Goal: Transaction & Acquisition: Purchase product/service

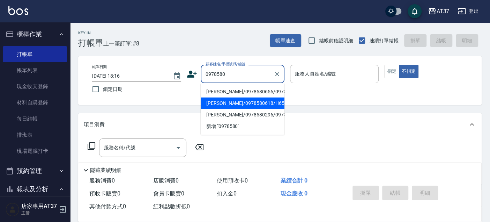
click at [260, 104] on li "[PERSON_NAME]/0978580618/H65" at bounding box center [243, 103] width 84 height 12
type input "[PERSON_NAME]/0978580618/H65"
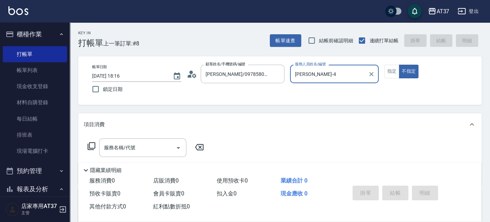
type input "[PERSON_NAME]-4"
click at [392, 73] on button "指定" at bounding box center [391, 72] width 15 height 14
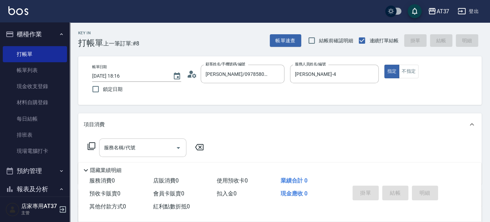
click at [129, 148] on input "服務名稱/代號" at bounding box center [137, 147] width 70 height 12
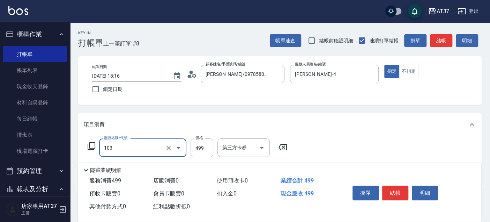
type input "毛囊髮浴(103)"
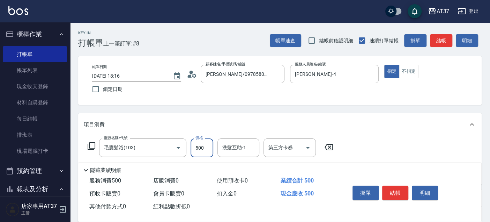
click at [200, 148] on input "500" at bounding box center [201, 147] width 23 height 19
type input "450"
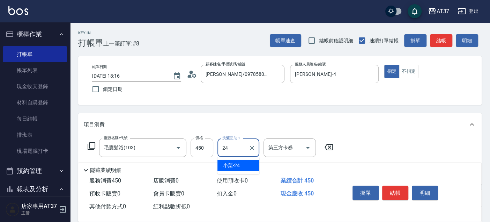
type input "小葉-24"
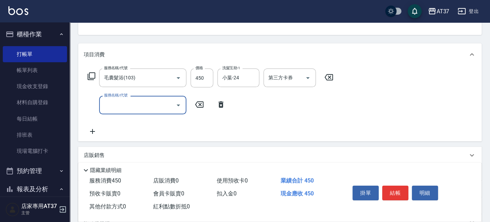
scroll to position [77, 0]
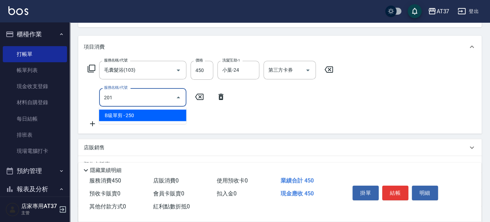
type input "B級單剪(201)"
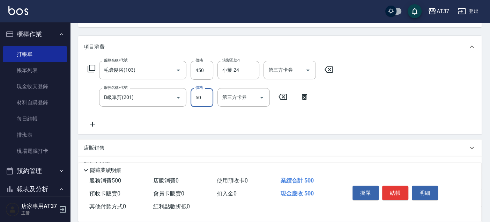
drag, startPoint x: 198, startPoint y: 101, endPoint x: 201, endPoint y: 102, distance: 3.6
click at [198, 101] on input "50" at bounding box center [201, 97] width 23 height 19
type input "100"
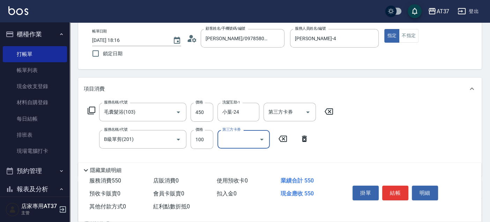
scroll to position [0, 0]
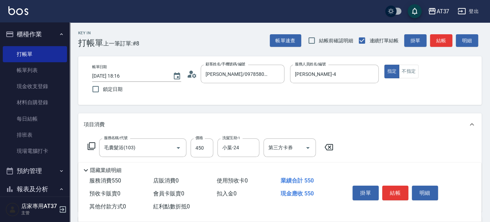
drag, startPoint x: 398, startPoint y: 194, endPoint x: 393, endPoint y: 193, distance: 4.9
click at [398, 194] on button "結帳" at bounding box center [395, 192] width 26 height 15
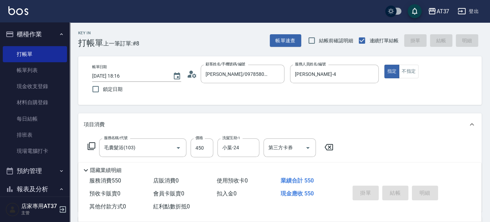
type input "[DATE] 18:52"
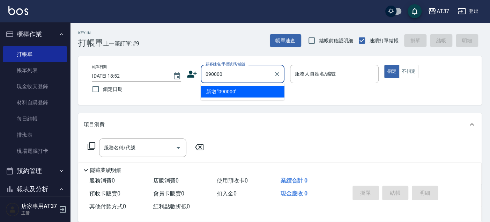
type input "090000"
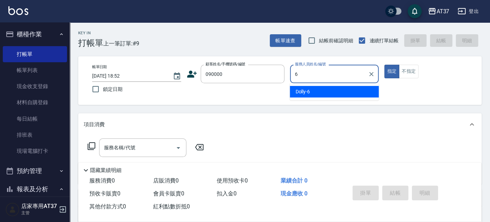
type input "6"
type button "true"
type input "Dolly-6"
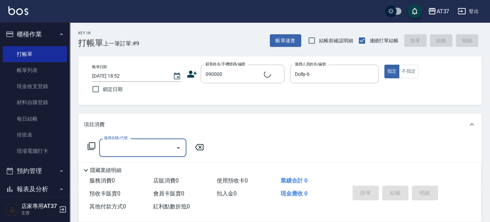
type input "新客人 姓名未設定/090000/null"
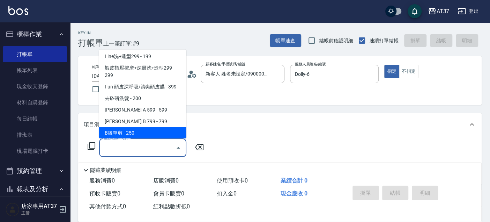
scroll to position [117, 0]
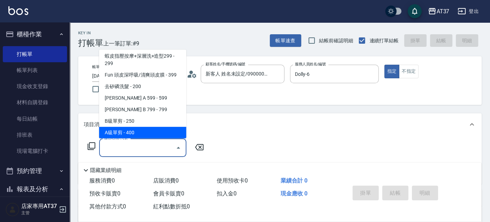
type input "A級單剪(202)"
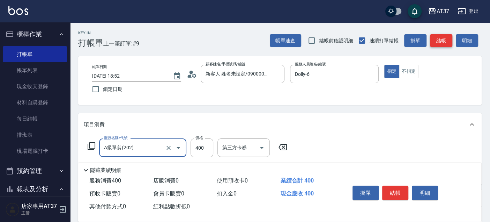
click at [444, 36] on button "結帳" at bounding box center [441, 40] width 22 height 13
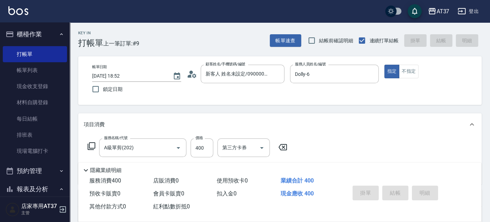
type input "[DATE] 19:09"
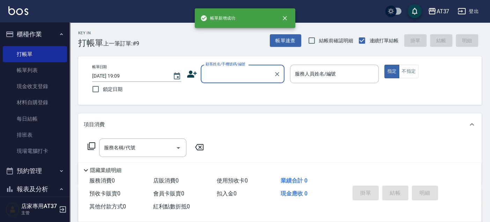
scroll to position [0, 0]
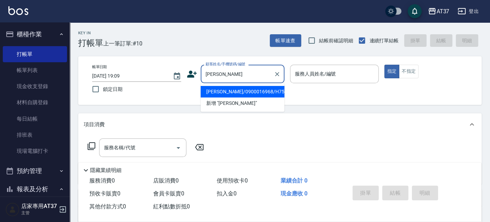
click at [231, 93] on li "[PERSON_NAME]/0900016968/H759" at bounding box center [243, 92] width 84 height 12
type input "[PERSON_NAME]/0900016968/H759"
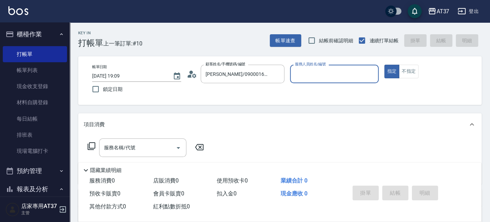
type input "[PERSON_NAME]-4"
click at [121, 145] on div "服務名稱/代號 服務名稱/代號" at bounding box center [142, 147] width 87 height 18
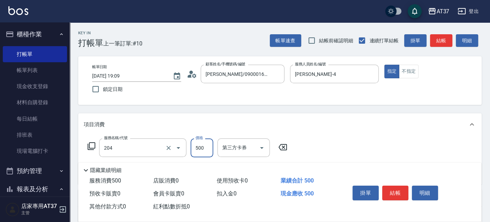
type input "A級洗+剪(204)"
type input "550"
click at [400, 188] on button "結帳" at bounding box center [395, 192] width 26 height 15
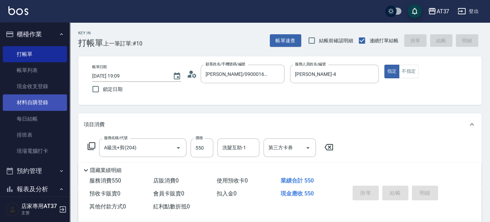
type input "[DATE] 19:16"
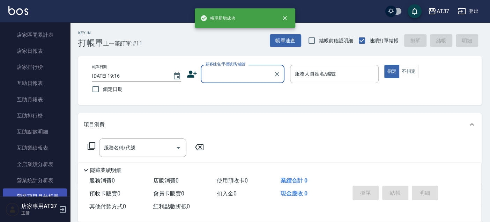
scroll to position [232, 0]
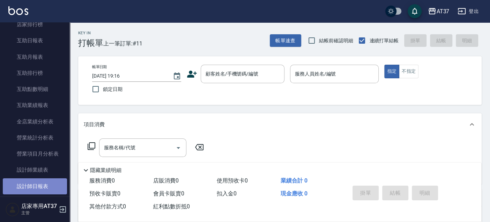
click at [42, 181] on link "設計師日報表" at bounding box center [35, 186] width 64 height 16
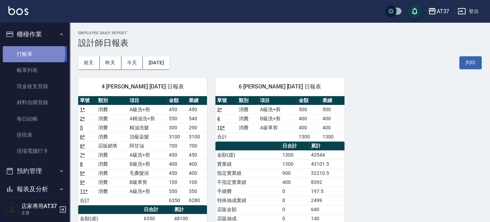
click at [33, 53] on link "打帳單" at bounding box center [35, 54] width 64 height 16
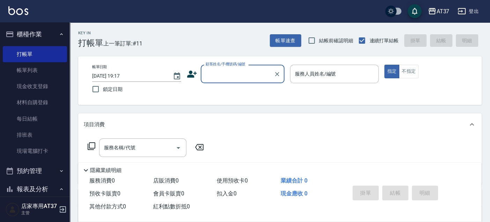
click at [223, 74] on input "顧客姓名/手機號碼/編號" at bounding box center [237, 74] width 67 height 12
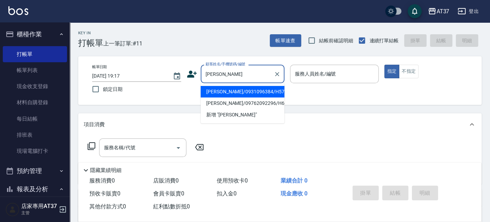
click at [251, 94] on li "[PERSON_NAME]/0931096384/H570" at bounding box center [243, 92] width 84 height 12
type input "[PERSON_NAME]/0931096384/H570"
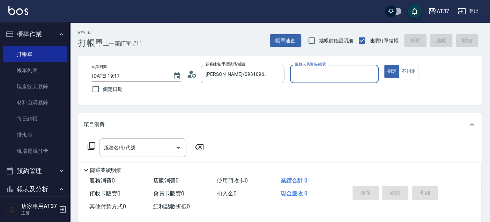
type input "[PERSON_NAME]-4"
click at [251, 94] on div "帳單日期 [DATE] 19:17 鎖定日期 顧客姓名/手機號碼/編號 [PERSON_NAME]/0931096384/H570 顧客姓名/手機號碼/編號 …" at bounding box center [280, 81] width 387 height 32
click at [133, 146] on input "服務名稱/代號" at bounding box center [137, 147] width 70 height 12
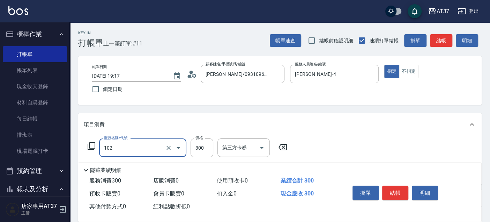
type input "精油洗髮(102)"
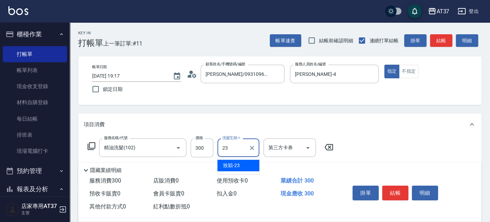
type input "致穎-23"
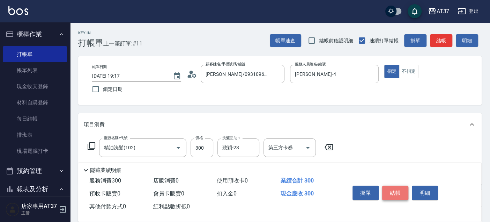
click at [402, 193] on button "結帳" at bounding box center [395, 192] width 26 height 15
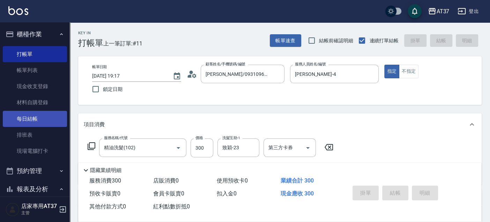
type input "[DATE] 19:25"
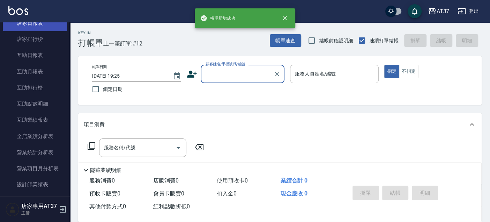
scroll to position [232, 0]
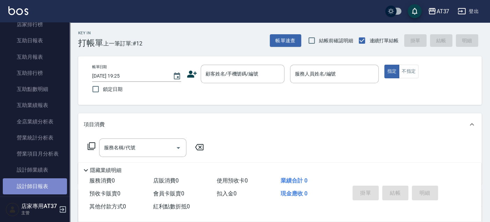
click at [47, 184] on link "設計師日報表" at bounding box center [35, 186] width 64 height 16
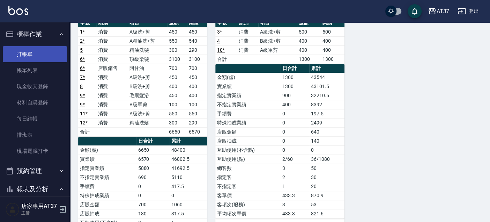
click at [29, 51] on link "打帳單" at bounding box center [35, 54] width 64 height 16
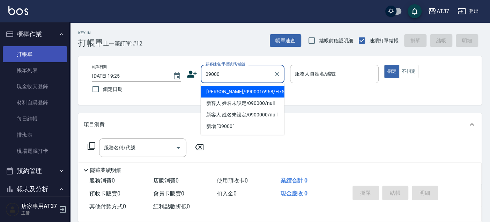
type input "[PERSON_NAME]/0900016968/H759"
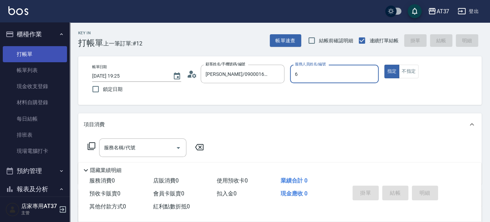
type input "6"
type button "true"
type input "[PERSON_NAME]-4"
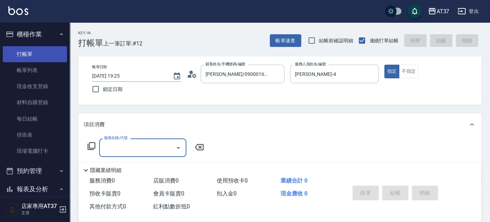
type input "新客人 姓名未設定/09000/null"
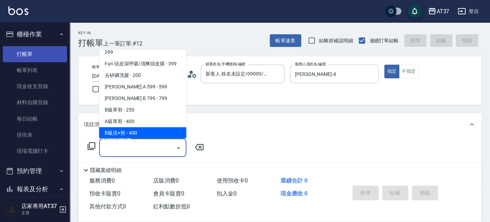
scroll to position [140, 0]
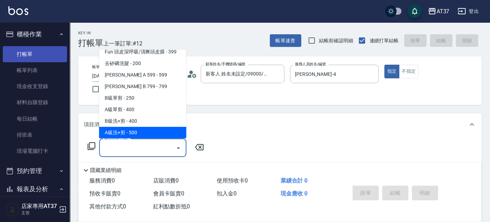
type input "A級洗+剪(204)"
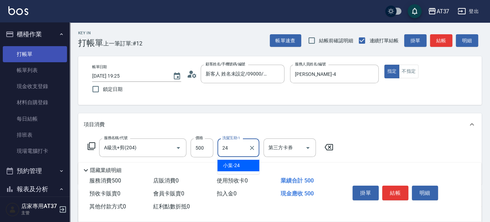
type input "小葉-24"
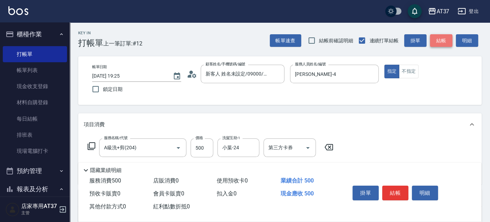
click at [438, 39] on button "結帳" at bounding box center [441, 40] width 22 height 13
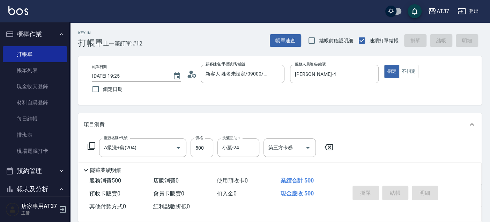
type input "[DATE] 19:49"
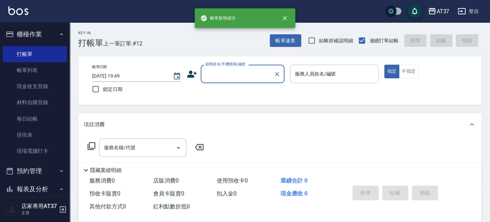
scroll to position [0, 0]
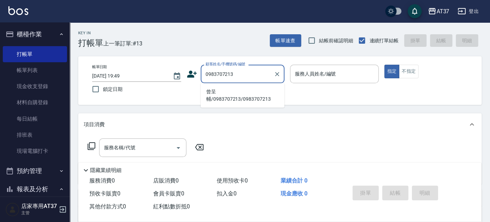
click at [247, 100] on li "曾呈輔/0983707213/0983707213" at bounding box center [243, 95] width 84 height 19
type input "曾呈輔/0983707213/0983707213"
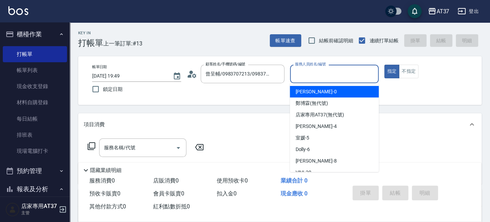
click at [329, 76] on input "服務人員姓名/編號" at bounding box center [334, 74] width 83 height 12
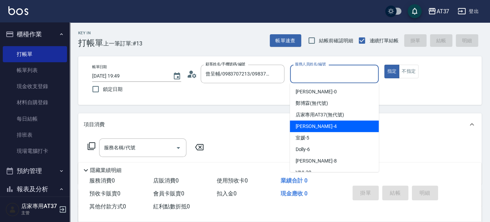
drag, startPoint x: 317, startPoint y: 132, endPoint x: 317, endPoint y: 126, distance: 6.0
click at [317, 126] on ul "[PERSON_NAME] -0 [PERSON_NAME](無代號) 店家專用AT37 (無代號) [PERSON_NAME] -4 室媛 -5 Dolly…" at bounding box center [334, 127] width 89 height 89
click at [317, 126] on div "[PERSON_NAME] -4" at bounding box center [334, 126] width 89 height 12
type input "[PERSON_NAME]-4"
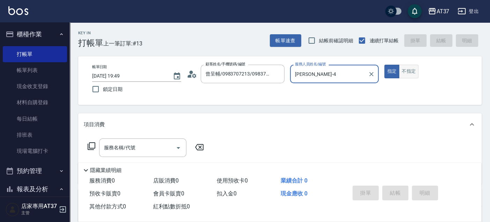
click at [405, 75] on button "不指定" at bounding box center [409, 72] width 20 height 14
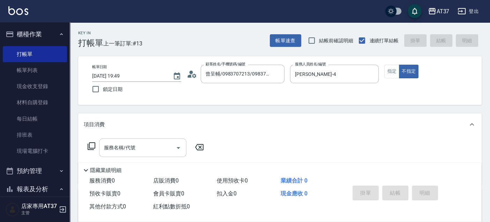
click at [140, 147] on input "服務名稱/代號" at bounding box center [137, 147] width 70 height 12
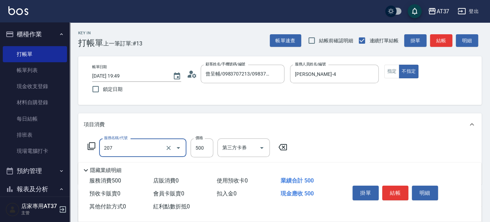
type input "B精油洗+剪(207)"
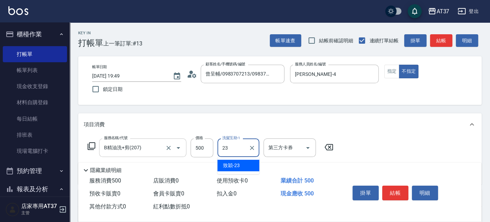
type input "致穎-23"
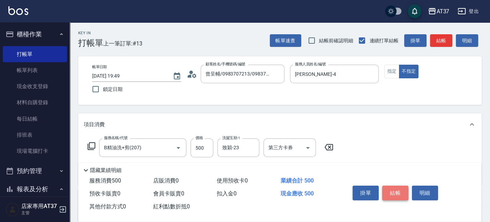
click at [394, 188] on button "結帳" at bounding box center [395, 192] width 26 height 15
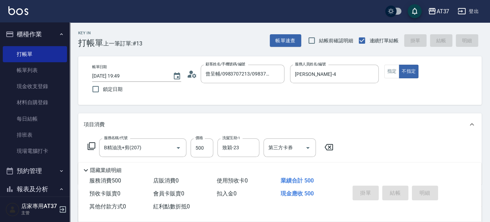
type input "[DATE] 20:08"
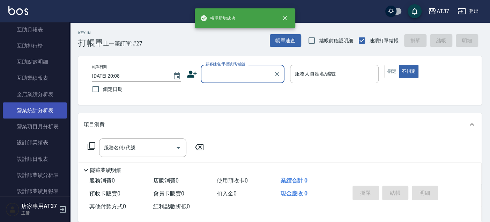
scroll to position [271, 0]
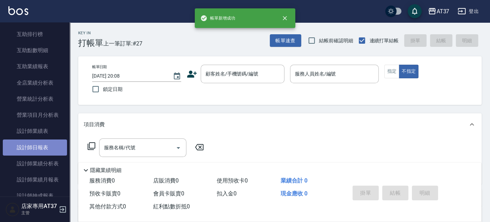
click at [37, 145] on link "設計師日報表" at bounding box center [35, 147] width 64 height 16
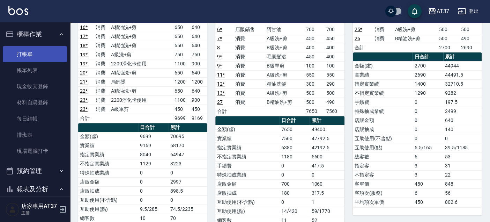
click at [26, 55] on link "打帳單" at bounding box center [35, 54] width 64 height 16
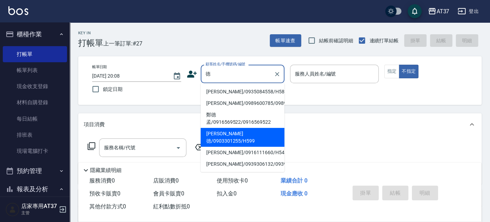
click at [227, 140] on li "[PERSON_NAME]德/0903301255/H599" at bounding box center [243, 137] width 84 height 19
type input "[PERSON_NAME]德/0903301255/H599"
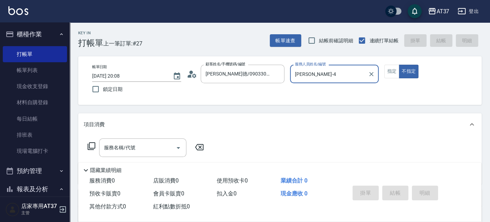
type input "[PERSON_NAME]-4"
click at [389, 72] on button "指定" at bounding box center [391, 72] width 15 height 14
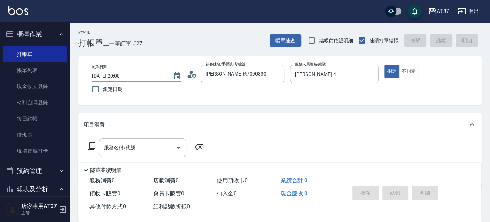
click at [119, 145] on div "服務名稱/代號 服務名稱/代號" at bounding box center [142, 147] width 87 height 18
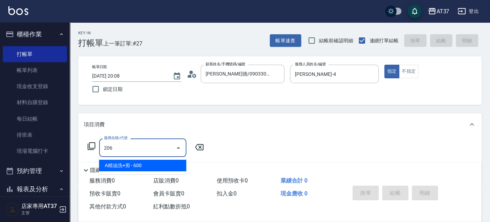
type input "A精油洗+剪(206)"
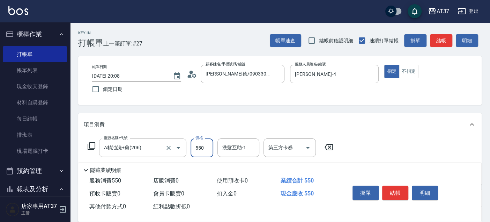
type input "550"
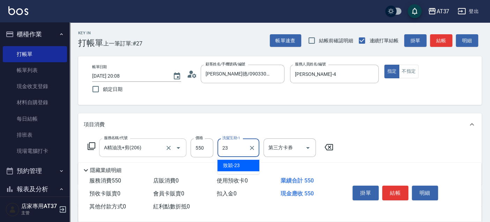
type input "致穎-23"
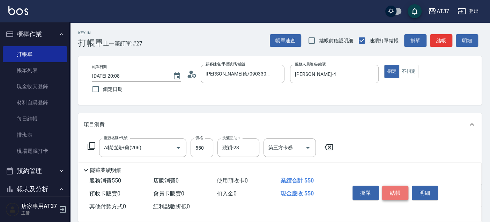
click at [390, 189] on button "結帳" at bounding box center [395, 192] width 26 height 15
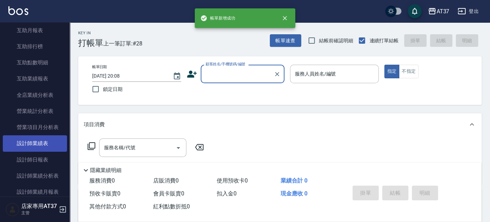
scroll to position [271, 0]
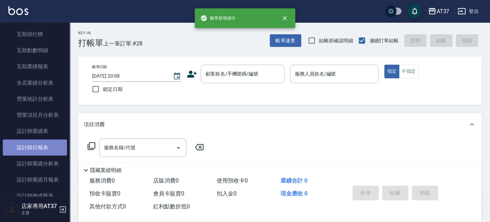
click at [44, 144] on link "設計師日報表" at bounding box center [35, 147] width 64 height 16
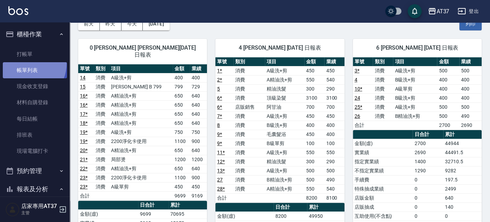
click at [23, 63] on link "帳單列表" at bounding box center [35, 70] width 64 height 16
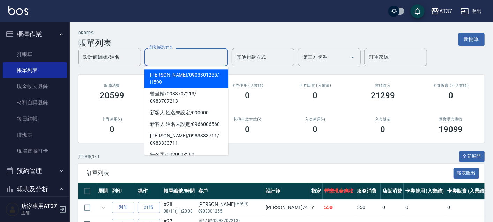
click at [164, 60] on div "設計師編號/姓名 設計師編號/姓名 顧客編號/姓名 顧客編號/姓名 其他付款方式 其他付款方式 第三方卡券 第三方卡券 訂單來源 訂單來源" at bounding box center [281, 57] width 406 height 18
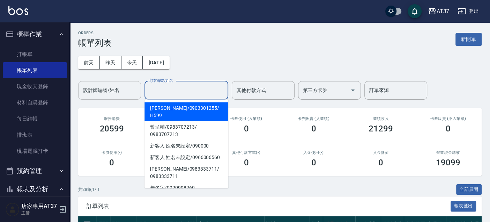
click at [120, 88] on input "設計師編號/姓名" at bounding box center [109, 90] width 57 height 12
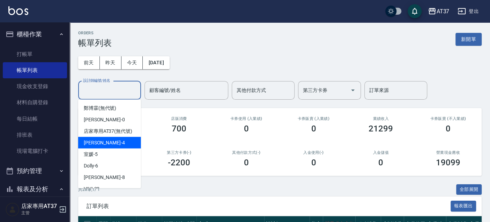
click at [110, 148] on div "[PERSON_NAME] -4" at bounding box center [109, 142] width 63 height 12
type input "[PERSON_NAME]-4"
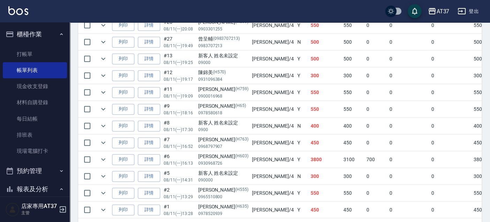
scroll to position [203, 0]
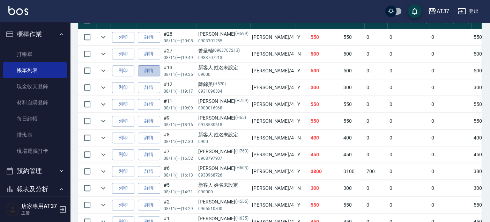
click at [151, 69] on link "詳情" at bounding box center [149, 70] width 22 height 11
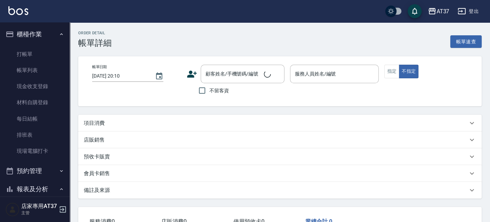
type input "[DATE] 19:25"
type input "[PERSON_NAME]-4"
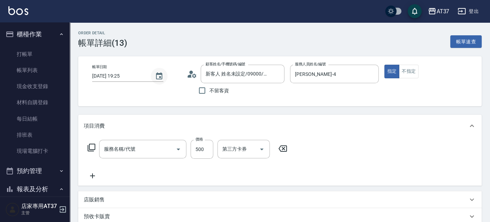
type input "新客人 姓名未設定/09000/null"
type input "A級洗+剪(204)"
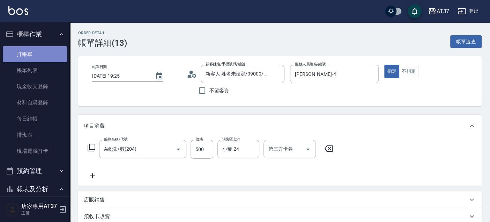
click at [51, 52] on link "打帳單" at bounding box center [35, 54] width 64 height 16
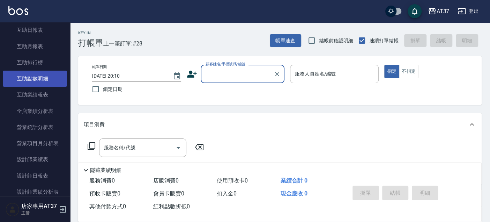
scroll to position [271, 0]
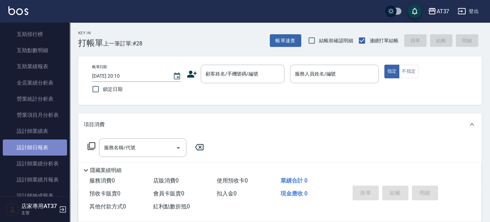
click at [48, 145] on link "設計師日報表" at bounding box center [35, 147] width 64 height 16
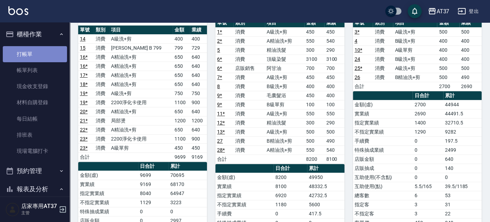
click at [39, 55] on link "打帳單" at bounding box center [35, 54] width 64 height 16
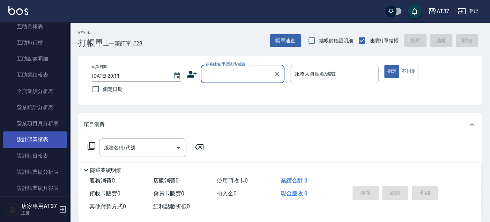
scroll to position [310, 0]
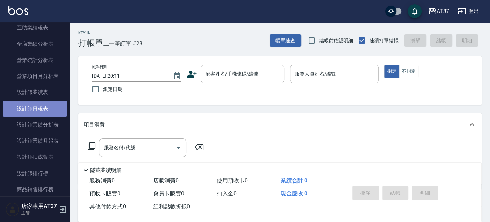
click at [40, 106] on link "設計師日報表" at bounding box center [35, 108] width 64 height 16
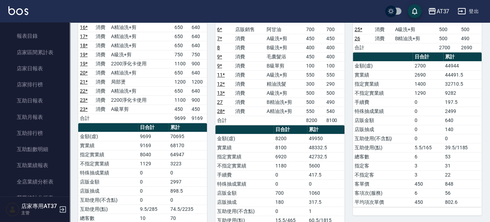
scroll to position [155, 0]
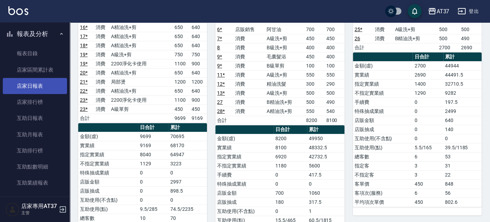
click at [50, 84] on link "店家日報表" at bounding box center [35, 86] width 64 height 16
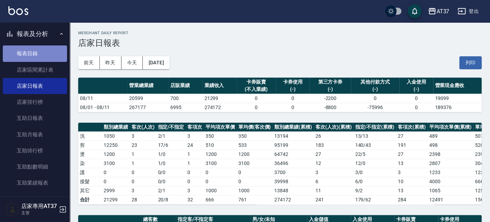
click at [50, 50] on link "報表目錄" at bounding box center [35, 53] width 64 height 16
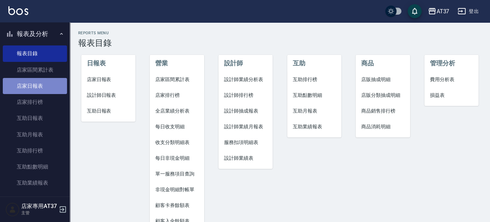
click at [40, 81] on link "店家日報表" at bounding box center [35, 86] width 64 height 16
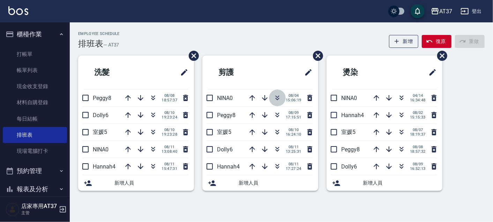
click at [274, 99] on icon "button" at bounding box center [277, 98] width 8 height 8
click at [280, 132] on icon "button" at bounding box center [277, 132] width 8 height 8
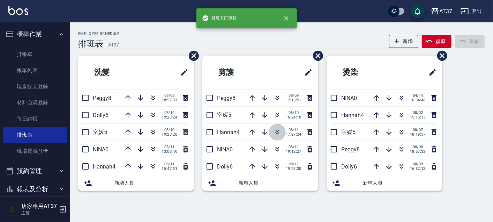
click at [279, 132] on icon "button" at bounding box center [277, 132] width 8 height 8
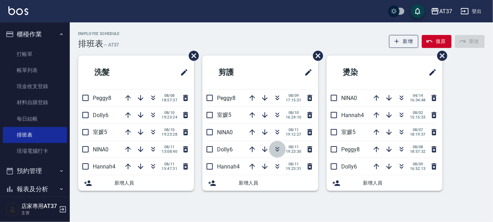
click at [282, 147] on button "button" at bounding box center [277, 149] width 17 height 17
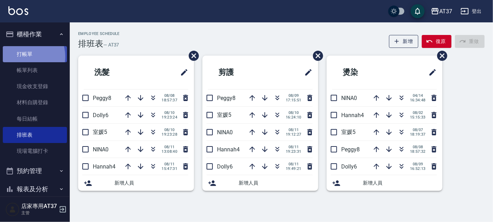
click at [25, 56] on link "打帳單" at bounding box center [35, 54] width 64 height 16
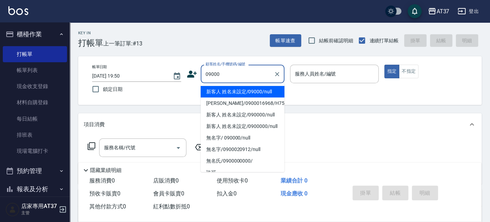
click at [267, 92] on li "新客人 姓名未設定/09000/null" at bounding box center [243, 92] width 84 height 12
type input "新客人 姓名未設定/09000/null"
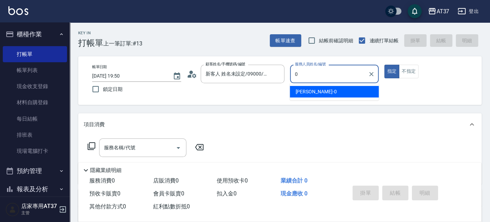
click at [319, 89] on div "NINA -0" at bounding box center [334, 92] width 89 height 12
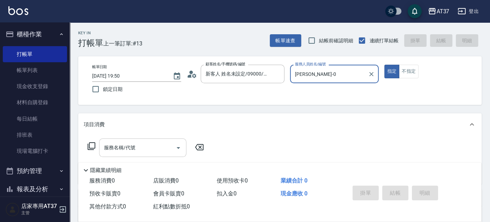
type input "NINA-0"
click at [127, 152] on input "服務名稱/代號" at bounding box center [137, 147] width 70 height 12
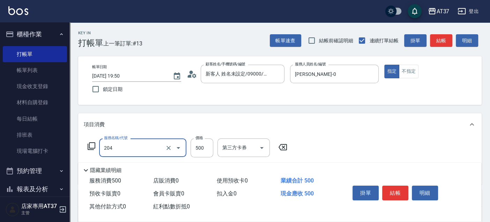
type input "A級洗+剪(204)"
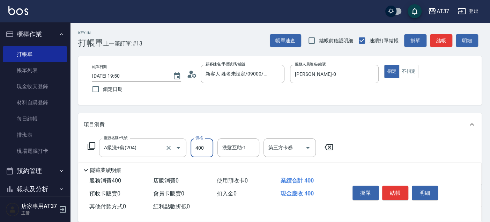
type input "400"
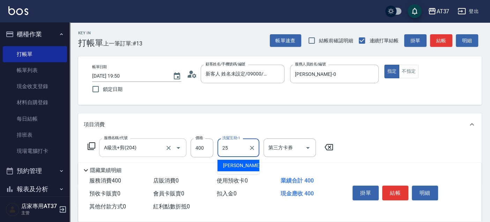
type input "子筠-25"
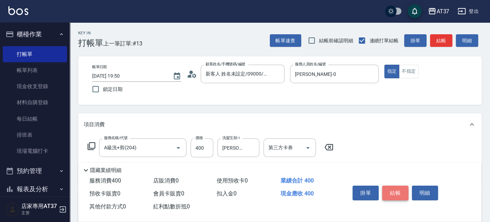
click at [403, 192] on button "結帳" at bounding box center [395, 192] width 26 height 15
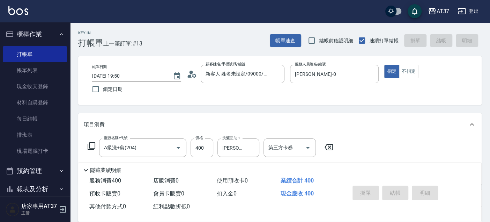
type input "2025/08/11 19:52"
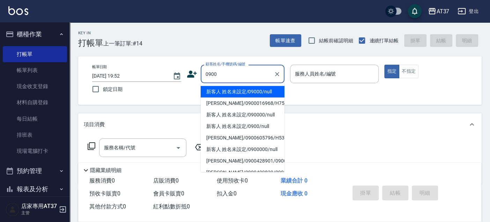
click at [261, 91] on li "新客人 姓名未設定/09000/null" at bounding box center [243, 92] width 84 height 12
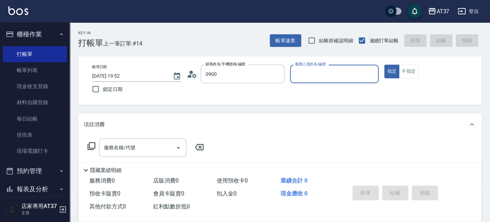
type input "新客人 姓名未設定/09000/null"
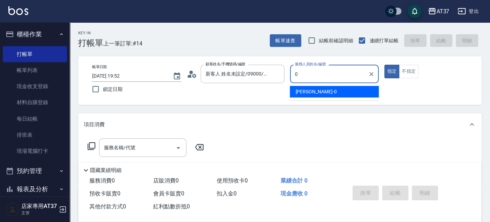
click at [337, 92] on div "NINA -0" at bounding box center [334, 92] width 89 height 12
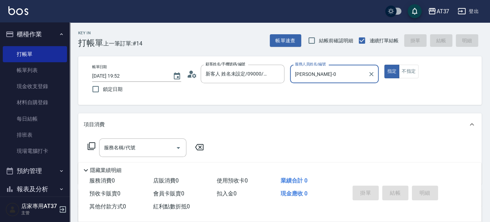
type input "NINA-0"
click at [91, 146] on icon at bounding box center [91, 146] width 8 height 8
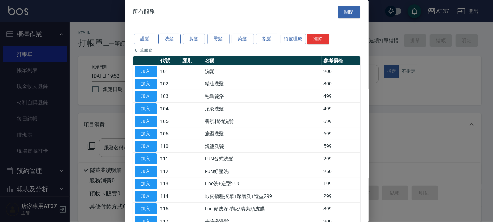
drag, startPoint x: 175, startPoint y: 38, endPoint x: 172, endPoint y: 43, distance: 6.1
click at [175, 38] on button "洗髮" at bounding box center [169, 39] width 22 height 11
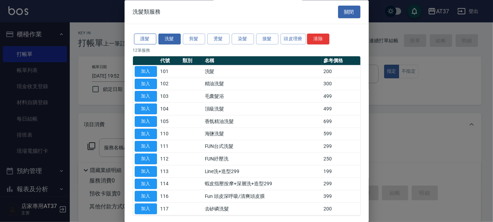
click at [140, 36] on button "護髮" at bounding box center [145, 39] width 22 height 11
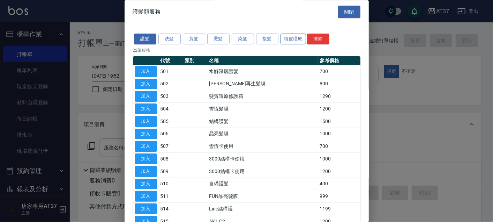
click at [282, 35] on button "頭皮理療" at bounding box center [294, 39] width 26 height 11
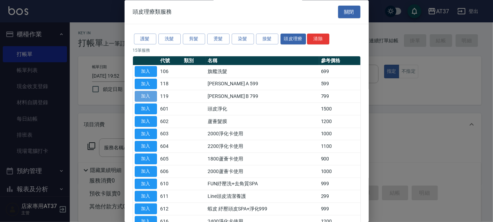
click at [148, 98] on button "加入" at bounding box center [146, 96] width 22 height 11
type input "沐宥 B 799(119)"
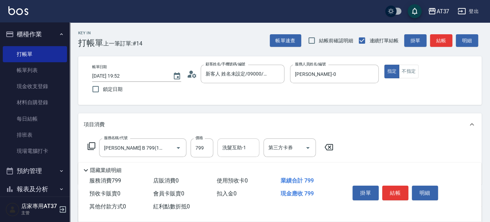
click at [239, 147] on input "洗髮互助-1" at bounding box center [238, 147] width 36 height 12
type input "致穎-23"
click at [392, 193] on button "結帳" at bounding box center [395, 192] width 26 height 15
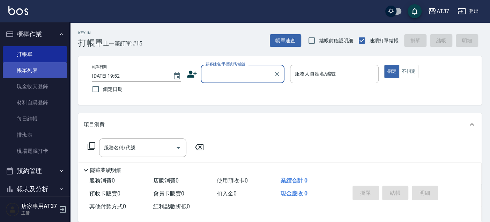
click at [48, 72] on link "帳單列表" at bounding box center [35, 70] width 64 height 16
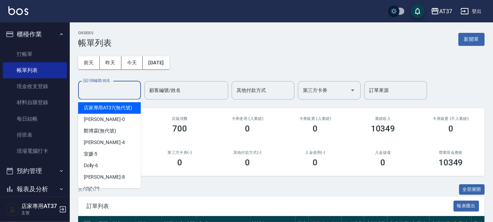
click at [121, 95] on input "設計師編號/姓名" at bounding box center [109, 90] width 57 height 12
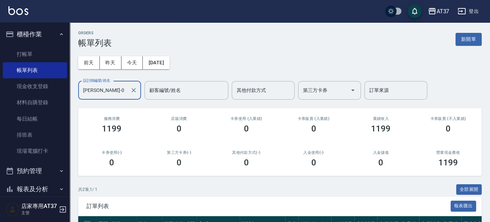
scroll to position [76, 0]
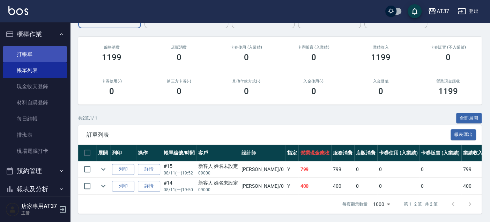
type input "NINA-0"
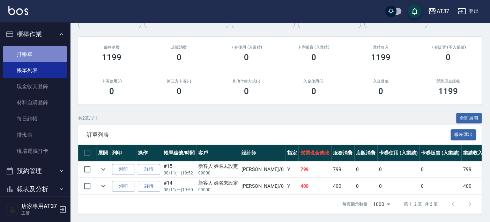
click at [36, 46] on link "打帳單" at bounding box center [35, 54] width 64 height 16
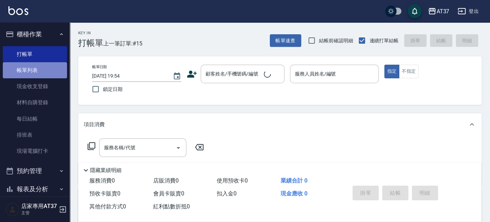
click at [48, 68] on link "帳單列表" at bounding box center [35, 70] width 64 height 16
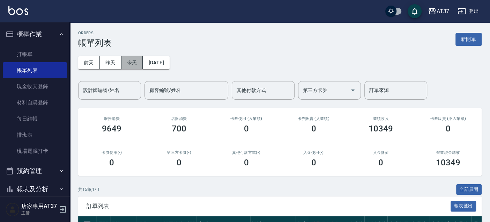
click at [126, 56] on button "今天" at bounding box center [132, 62] width 22 height 13
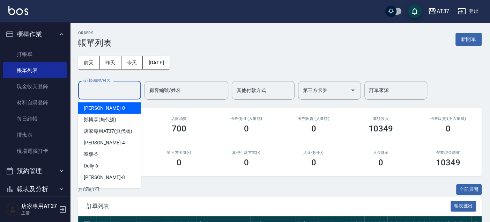
click at [130, 84] on input "設計師編號/姓名" at bounding box center [109, 90] width 57 height 12
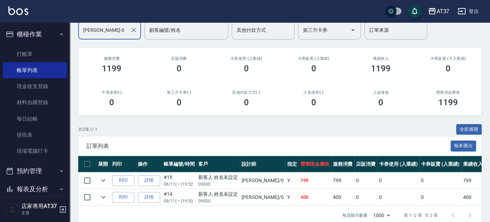
scroll to position [76, 0]
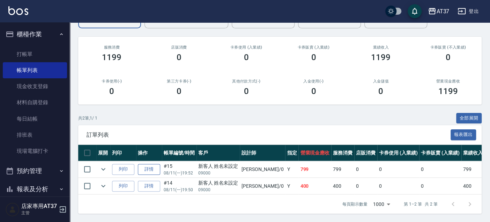
type input "NINA-0"
click at [150, 166] on link "詳情" at bounding box center [149, 169] width 22 height 11
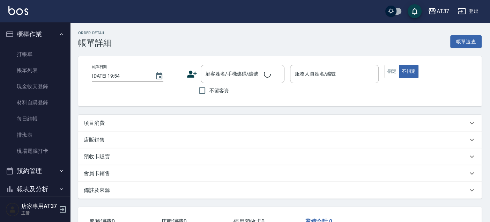
type input "2025/08/11 19:52"
type input "NINA-0"
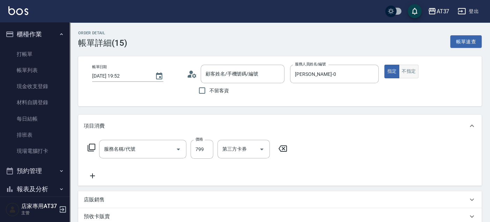
type input "新客人 姓名未設定/09000/null"
type input "沐宥 B 799(119)"
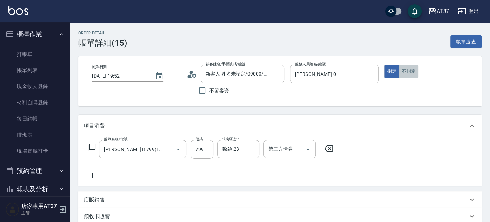
click at [404, 66] on button "不指定" at bounding box center [409, 72] width 20 height 14
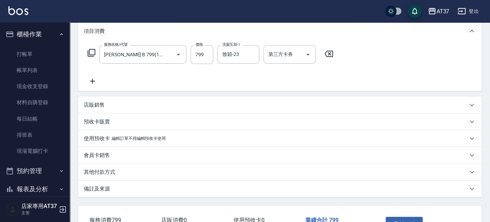
scroll to position [144, 0]
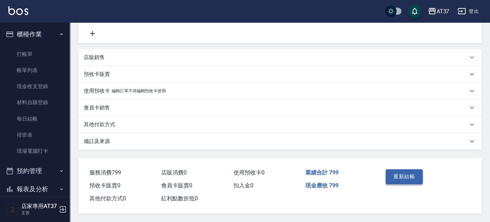
click at [407, 174] on button "重新結帳" at bounding box center [404, 176] width 37 height 15
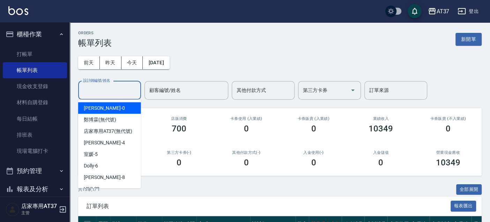
click at [107, 90] on input "設計師編號/姓名" at bounding box center [109, 90] width 57 height 12
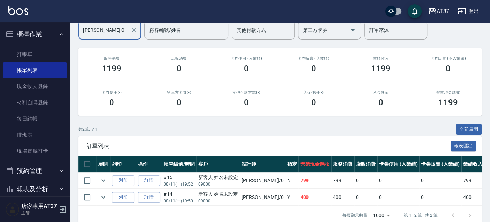
scroll to position [76, 0]
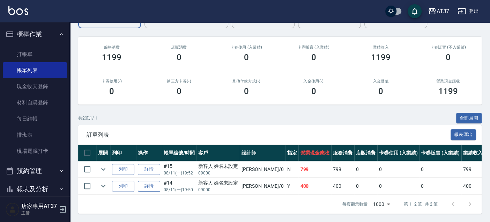
type input "NINA-0"
click at [157, 181] on link "詳情" at bounding box center [149, 185] width 22 height 11
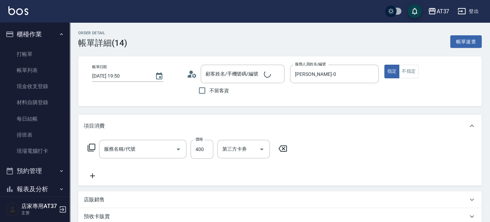
type input "2025/08/11 19:50"
type input "NINA-0"
click at [405, 77] on button "不指定" at bounding box center [409, 72] width 20 height 14
type input "新客人 姓名未設定/09000/null"
type input "A級洗+剪(204)"
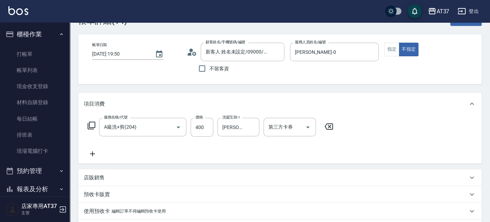
scroll to position [144, 0]
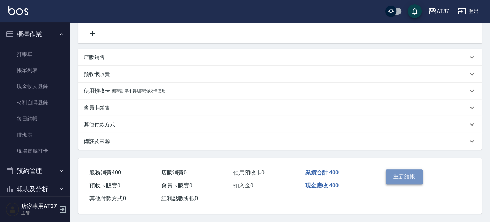
click at [404, 177] on button "重新結帳" at bounding box center [404, 176] width 37 height 15
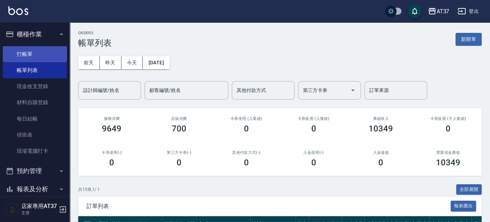
drag, startPoint x: 35, startPoint y: 57, endPoint x: 57, endPoint y: 49, distance: 23.9
click at [35, 57] on link "打帳單" at bounding box center [35, 54] width 64 height 16
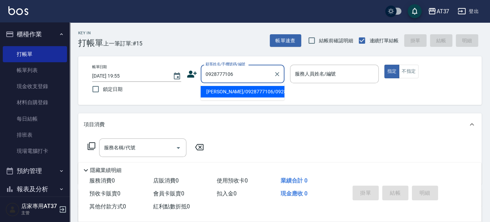
type input "郭彥志/0928777106/0928777106"
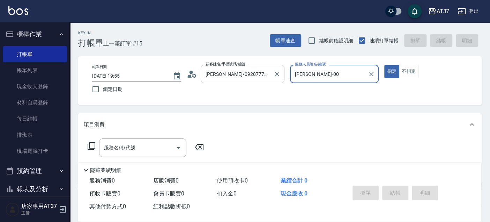
type input "NINA-0"
click at [120, 146] on div "服務名稱/代號 服務名稱/代號" at bounding box center [142, 147] width 87 height 18
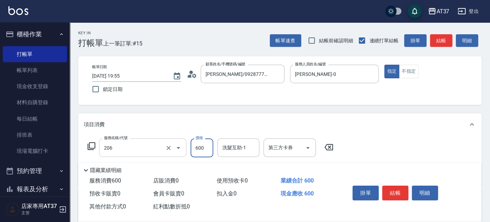
type input "A精油洗+剪(206)"
type input "650"
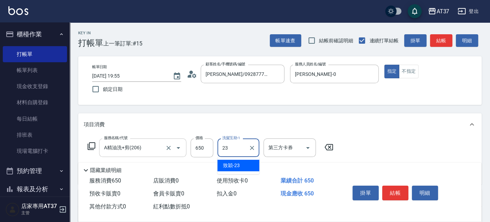
type input "致穎-23"
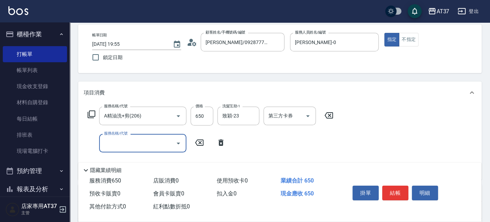
scroll to position [77, 0]
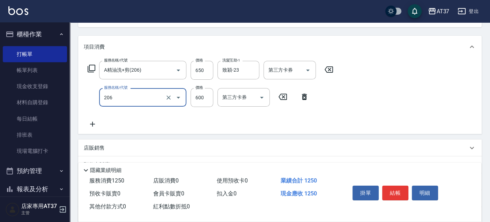
type input "A精油洗+剪(206)"
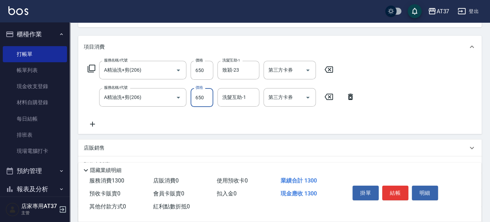
type input "650"
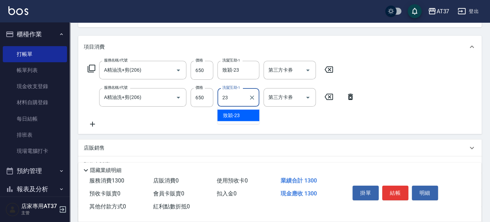
type input "致穎-23"
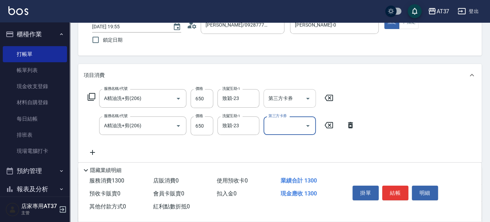
scroll to position [0, 0]
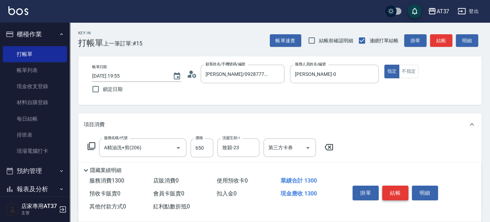
click at [400, 192] on button "結帳" at bounding box center [395, 192] width 26 height 15
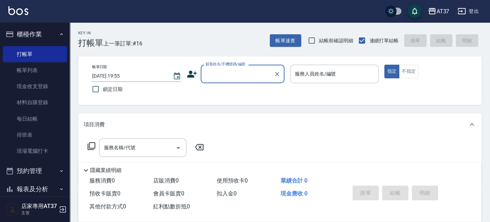
click at [192, 70] on icon at bounding box center [192, 74] width 10 height 10
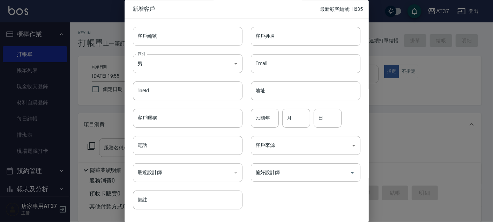
click at [210, 41] on input "客戶編號" at bounding box center [188, 36] width 110 height 19
type input "0983817291"
drag, startPoint x: 212, startPoint y: 33, endPoint x: 134, endPoint y: 44, distance: 78.5
click at [134, 45] on input "0983817291" at bounding box center [180, 36] width 94 height 19
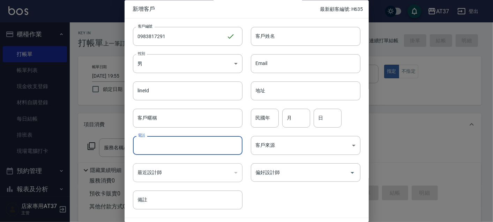
paste input "0983817291"
type input "0983817291"
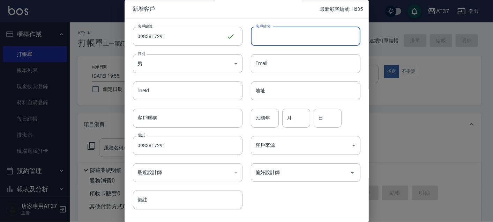
click at [258, 37] on input "客戶姓名" at bounding box center [306, 36] width 110 height 19
type input "[PERSON_NAME]"
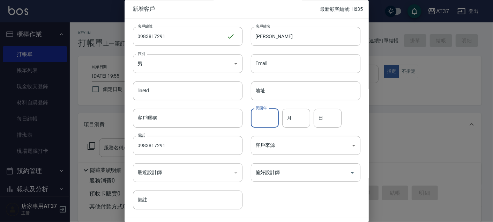
click at [269, 124] on input "民國年" at bounding box center [265, 118] width 28 height 19
type input "95"
type input "1"
type input "6"
click at [280, 122] on div "民國年 95 民國年 月 1 月 日 6 日" at bounding box center [301, 113] width 118 height 27
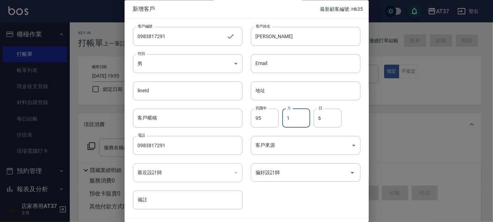
click at [284, 120] on input "1" at bounding box center [296, 118] width 28 height 19
type input "11"
click at [306, 145] on body "AT37 登出 櫃檯作業 打帳單 帳單列表 現金收支登錄 材料自購登錄 每日結帳 排班表 現場電腦打卡 預約管理 預約管理 單日預約紀錄 單週預約紀錄 報表及…" at bounding box center [246, 169] width 493 height 339
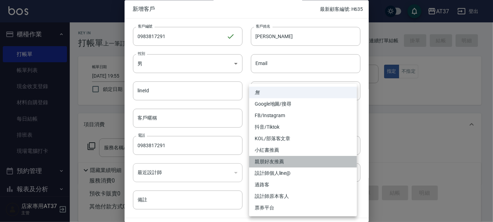
click at [303, 158] on li "親朋好友推薦" at bounding box center [303, 162] width 108 height 12
type input "親朋好友推薦"
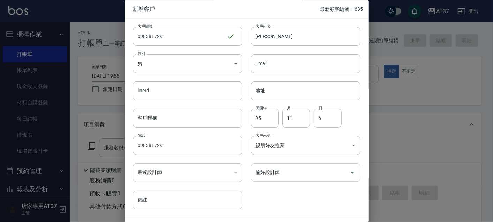
click at [349, 169] on icon "Open" at bounding box center [352, 172] width 8 height 8
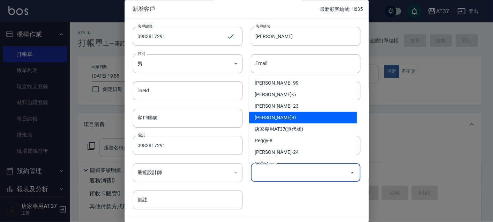
click at [306, 117] on li "賴郁雯-0" at bounding box center [303, 118] width 108 height 12
type input "賴郁雯"
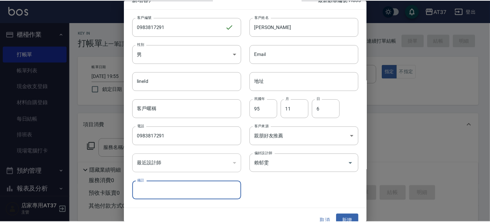
scroll to position [20, 0]
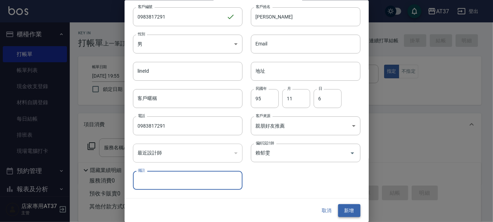
click at [351, 205] on button "新增" at bounding box center [349, 210] width 22 height 13
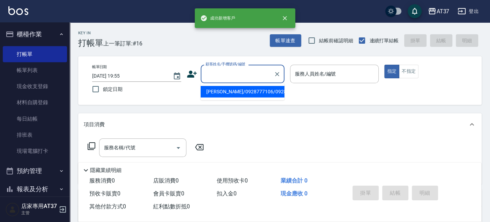
paste input "0983817291"
type input "[PERSON_NAME]/0983817291/0983817291"
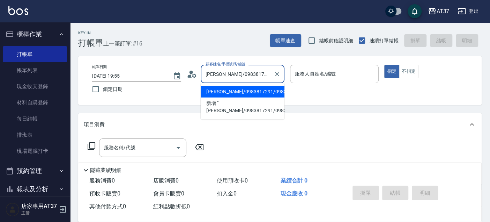
type input "NINA-0"
click at [244, 93] on li "[PERSON_NAME]/0983817291/0983817291" at bounding box center [243, 92] width 84 height 12
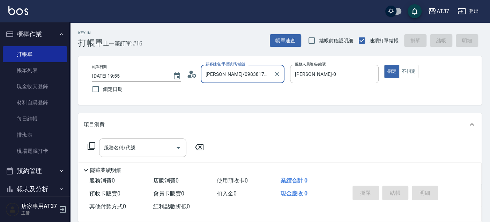
type input "[PERSON_NAME]/0983817291/0983817291"
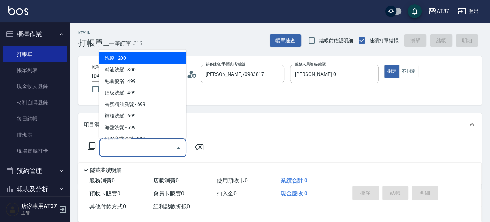
click at [125, 143] on div "服務名稱/代號 服務名稱/代號" at bounding box center [142, 147] width 87 height 18
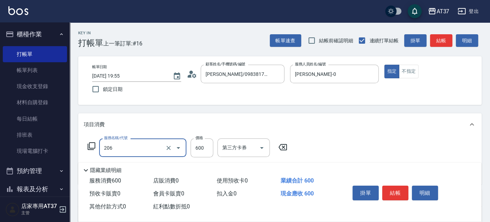
type input "A精油洗+剪(206)"
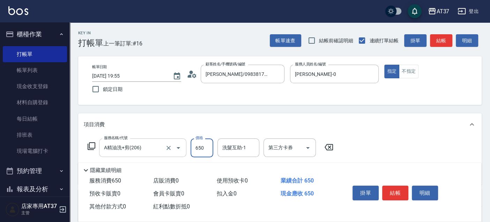
type input "650"
click at [392, 192] on button "結帳" at bounding box center [395, 192] width 26 height 15
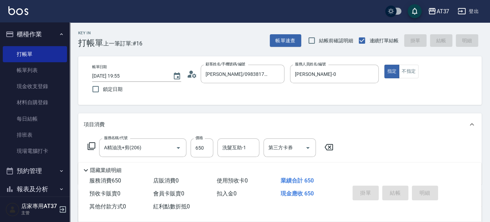
type input "2025/08/11 19:56"
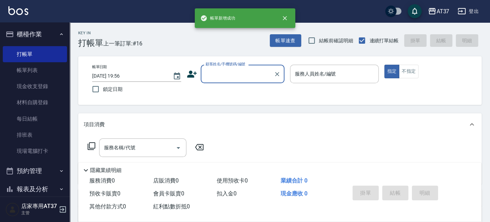
scroll to position [0, 0]
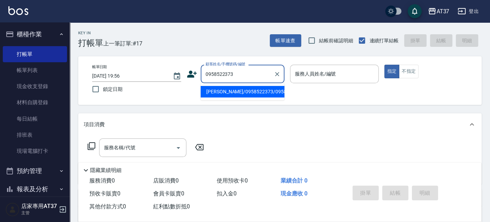
type input "陳昱志/0958522373/0958522373"
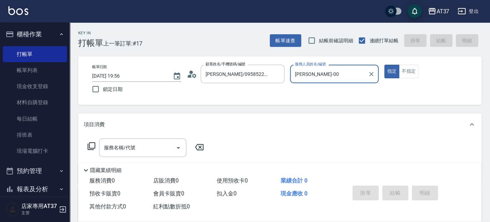
type input "NINA-0"
click at [125, 150] on div "服務名稱/代號 服務名稱/代號" at bounding box center [142, 147] width 87 height 18
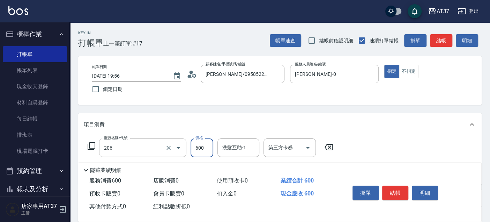
type input "A精油洗+剪(206)"
type input "650"
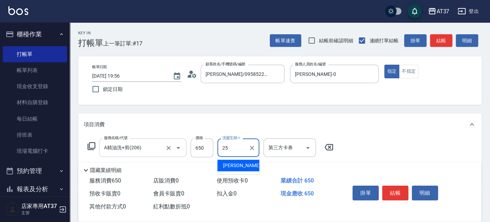
type input "子筠-25"
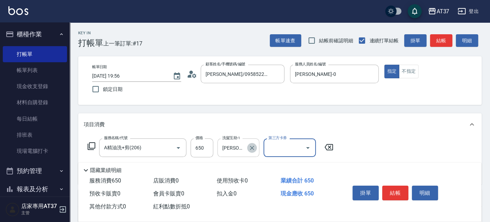
click at [252, 145] on icon "Clear" at bounding box center [251, 147] width 7 height 7
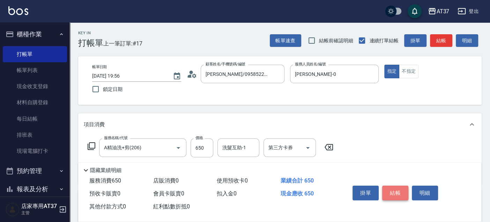
click at [395, 188] on button "結帳" at bounding box center [395, 192] width 26 height 15
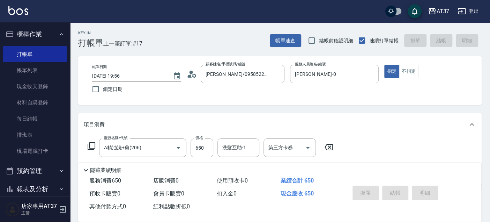
type input "2025/08/11 20:00"
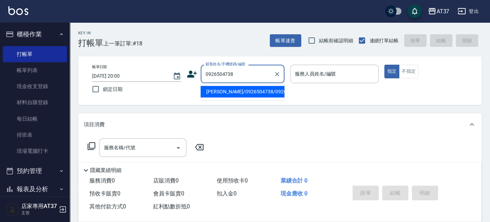
type input "鄭宇辰/0926504738/0926504738"
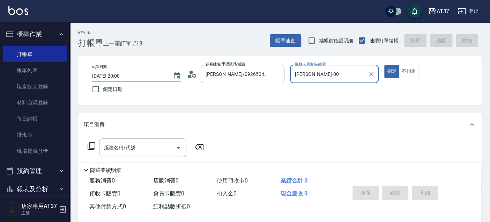
type input "NINA-0"
click at [132, 144] on div "服務名稱/代號 服務名稱/代號" at bounding box center [142, 147] width 87 height 18
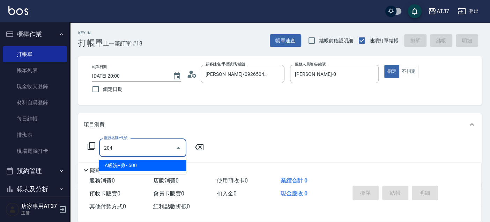
type input "A級洗+剪(204)"
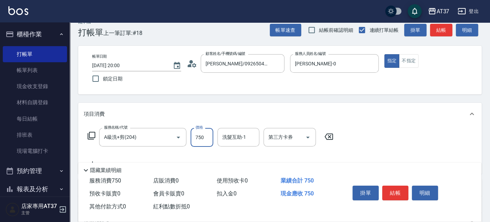
scroll to position [39, 0]
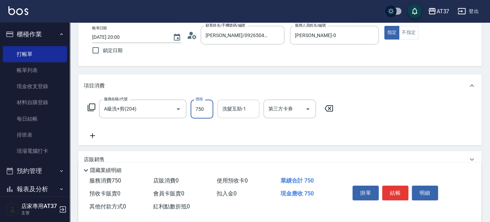
type input "750"
click at [249, 108] on input "洗髮互助-1" at bounding box center [238, 109] width 36 height 12
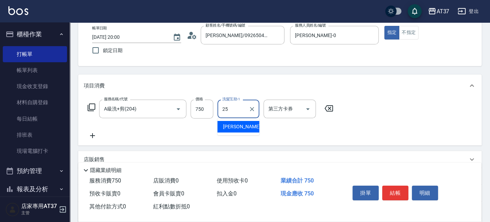
type input "2"
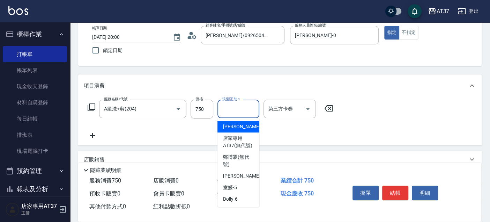
scroll to position [77, 0]
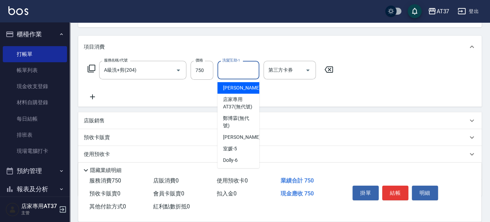
click at [141, 122] on div "店販銷售" at bounding box center [276, 120] width 384 height 7
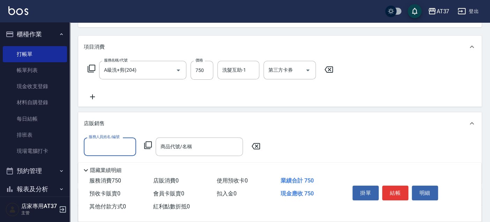
scroll to position [0, 0]
type input "0"
click at [128, 144] on icon "Clear" at bounding box center [128, 146] width 7 height 7
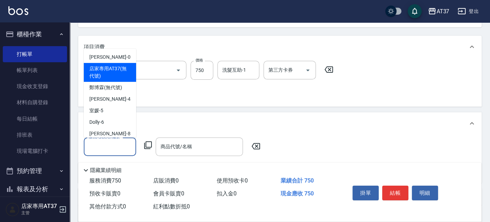
drag, startPoint x: 162, startPoint y: 102, endPoint x: 161, endPoint y: 97, distance: 5.6
click at [162, 102] on div "服務名稱/代號 A級洗+剪(204) 服務名稱/代號 價格 750 價格 洗髮互助-1 洗髮互助-1 第三方卡券 第三方卡券" at bounding box center [279, 82] width 403 height 48
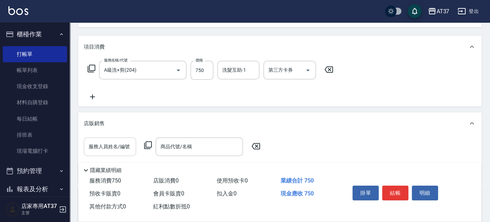
click at [92, 68] on icon at bounding box center [91, 68] width 8 height 8
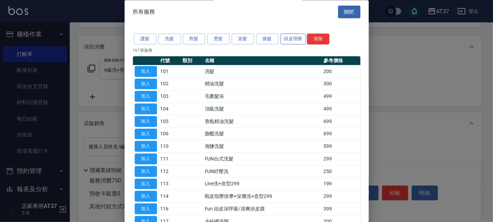
click at [299, 37] on button "頭皮理療" at bounding box center [294, 39] width 26 height 11
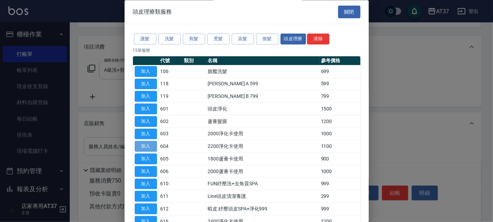
click at [139, 144] on button "加入" at bounding box center [146, 146] width 22 height 11
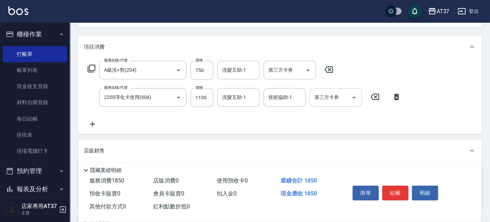
click at [357, 99] on icon "Open" at bounding box center [354, 97] width 8 height 8
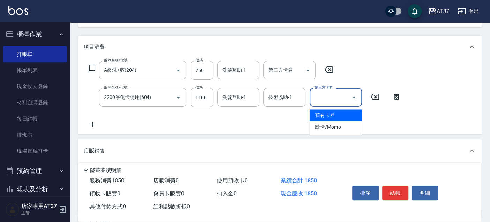
click at [349, 118] on span "舊有卡券" at bounding box center [335, 115] width 52 height 12
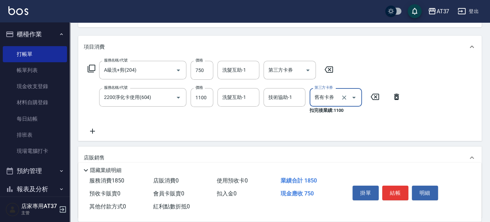
type input "舊有卡券"
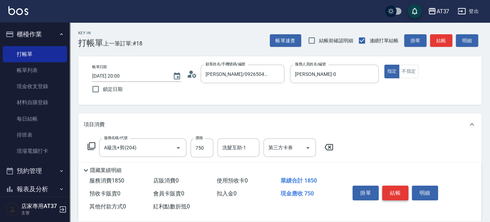
click at [399, 187] on button "結帳" at bounding box center [395, 192] width 26 height 15
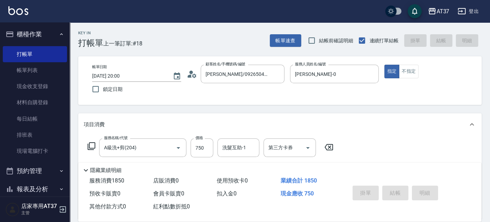
type input "2025/08/11 20:01"
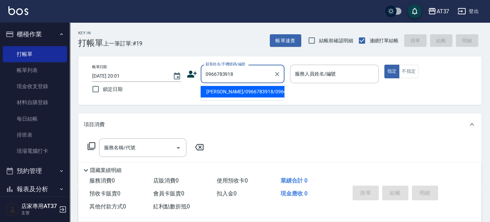
type input "張恆睿/0966783918/0966783918"
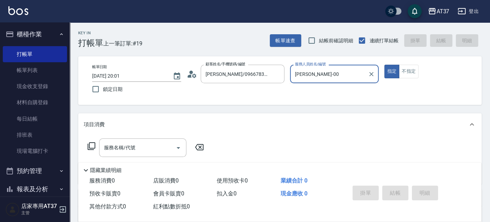
type input "NINA-0"
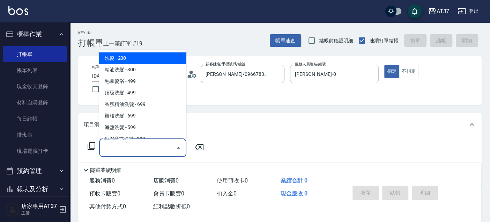
click at [105, 147] on div "服務名稱/代號 服務名稱/代號" at bounding box center [142, 147] width 87 height 18
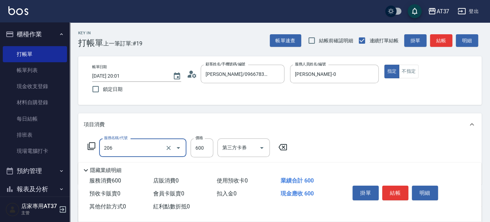
type input "A精油洗+剪(206)"
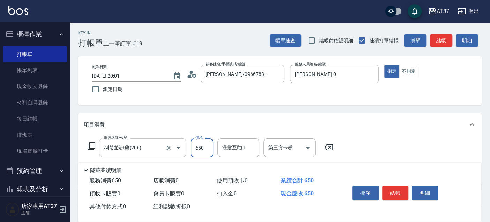
type input "650"
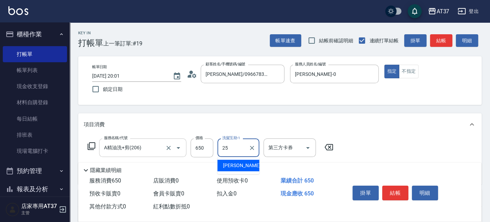
type input "子筠-25"
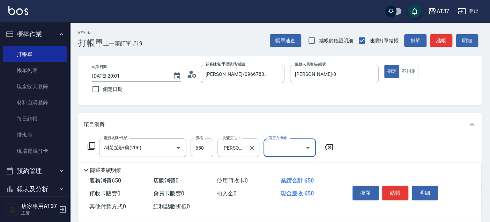
click at [255, 147] on button "Clear" at bounding box center [252, 148] width 10 height 10
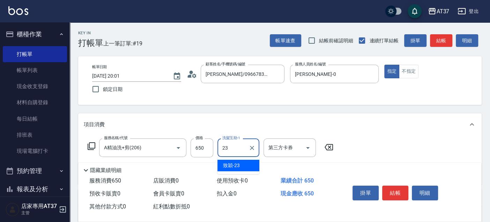
type input "致穎-23"
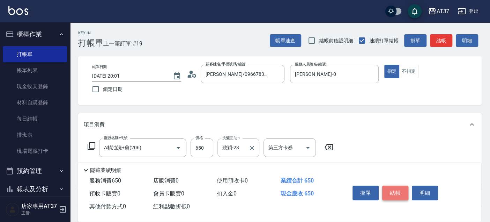
click at [399, 192] on button "結帳" at bounding box center [395, 192] width 26 height 15
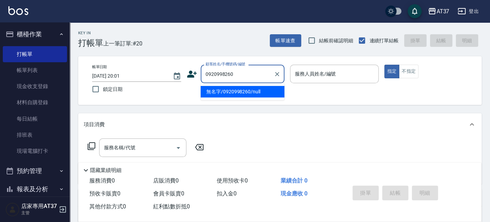
type input "無名字/0920998260/null"
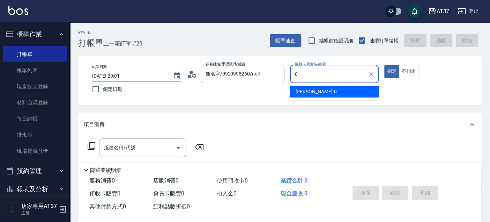
click at [314, 95] on div "NINA -0" at bounding box center [334, 92] width 89 height 12
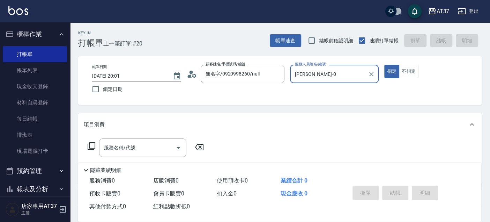
type input "NINA-0"
click at [93, 144] on icon at bounding box center [91, 146] width 8 height 8
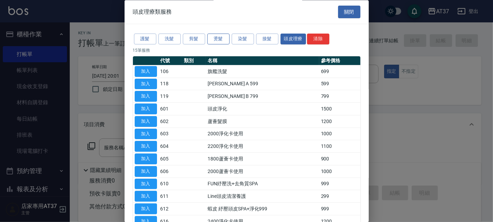
click at [217, 39] on button "燙髮" at bounding box center [218, 39] width 22 height 11
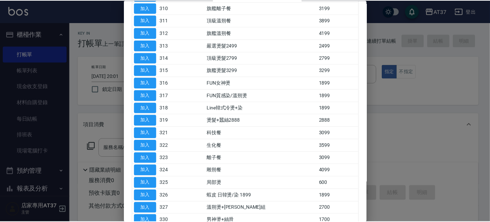
scroll to position [194, 0]
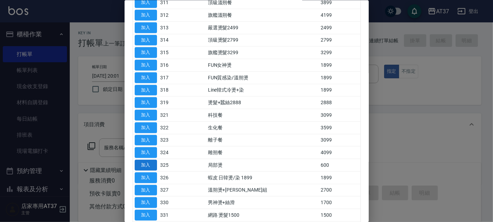
click at [148, 164] on button "加入" at bounding box center [146, 164] width 22 height 11
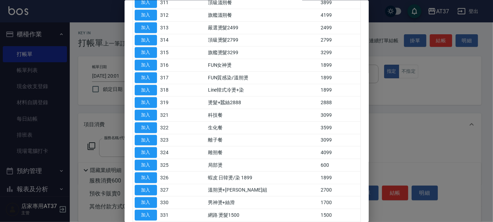
type input "局部燙(325)"
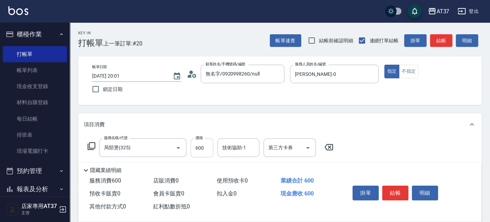
click at [211, 149] on input "600" at bounding box center [201, 147] width 23 height 19
type input "1200"
click at [388, 193] on button "結帳" at bounding box center [395, 192] width 26 height 15
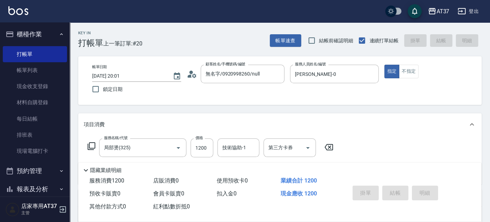
type input "2025/08/11 20:02"
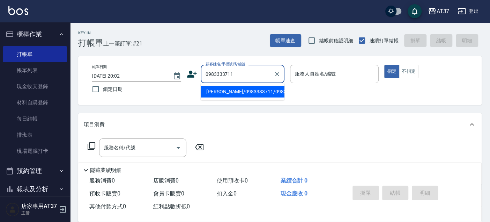
type input "[PERSON_NAME]/0983333711/0983333711"
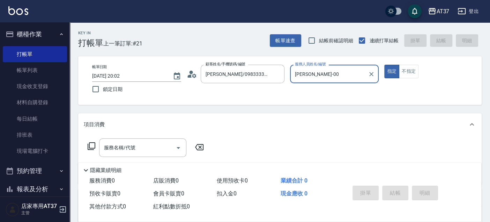
type input "NINA-0"
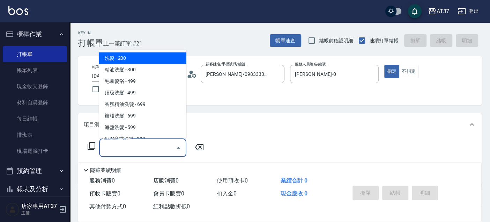
click at [142, 141] on input "服務名稱/代號" at bounding box center [137, 147] width 70 height 12
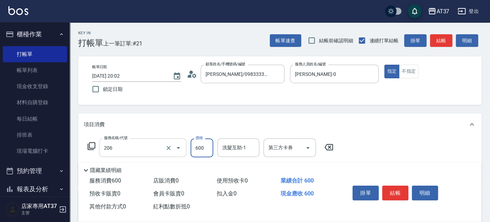
type input "A精油洗+剪(206)"
type input "650"
click at [395, 188] on button "結帳" at bounding box center [395, 192] width 26 height 15
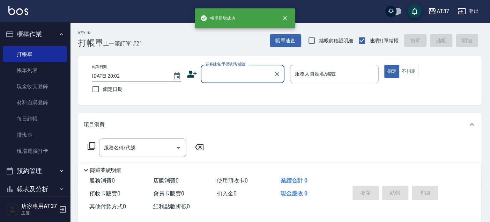
scroll to position [0, 0]
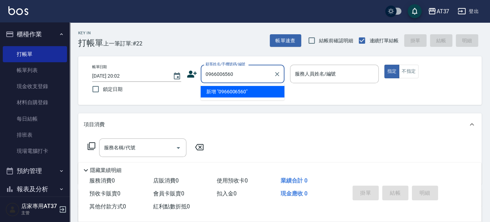
type input "0966006560"
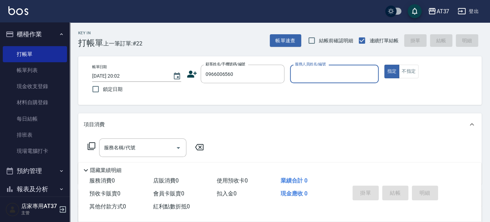
type input "0"
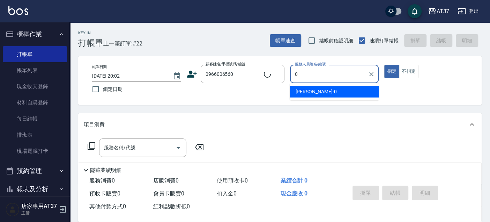
type input "新客人 姓名未設定/0966006560/null"
click at [329, 90] on div "NINA -0" at bounding box center [334, 92] width 89 height 12
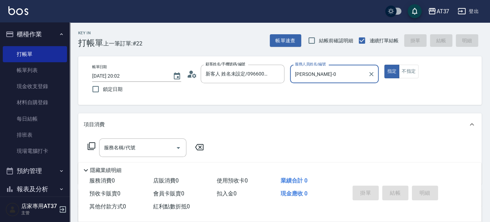
type input "NINA-0"
drag, startPoint x: 88, startPoint y: 140, endPoint x: 93, endPoint y: 142, distance: 5.0
click at [90, 140] on div "服務名稱/代號 服務名稱/代號" at bounding box center [146, 147] width 124 height 18
click at [94, 142] on icon at bounding box center [92, 146] width 8 height 8
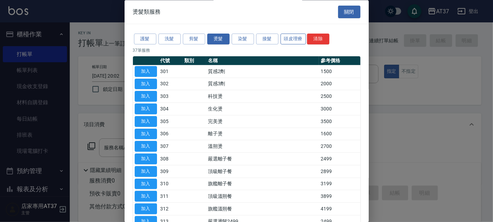
click at [300, 42] on button "頭皮理療" at bounding box center [294, 39] width 26 height 11
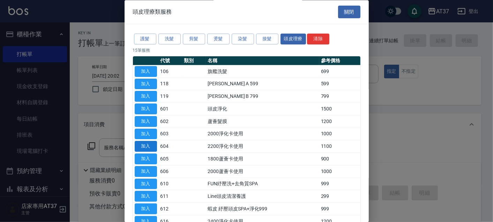
click at [156, 144] on button "加入" at bounding box center [146, 146] width 22 height 11
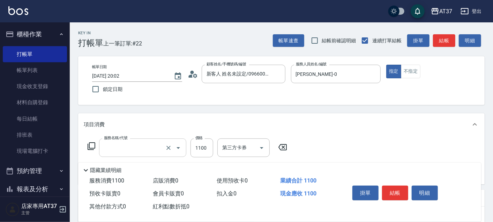
type input "2200淨化卡使用(604)"
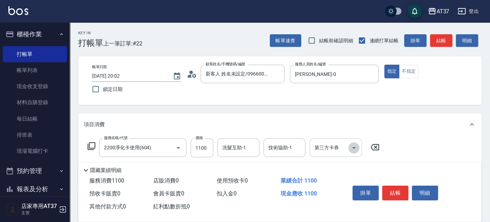
click at [351, 149] on icon "Open" at bounding box center [354, 147] width 8 height 8
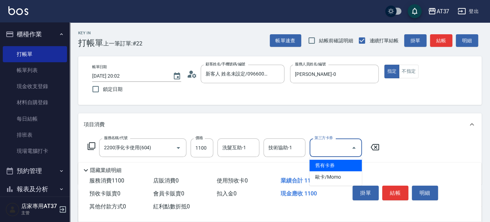
click at [351, 164] on span "舊有卡券" at bounding box center [335, 165] width 52 height 12
type input "舊有卡券"
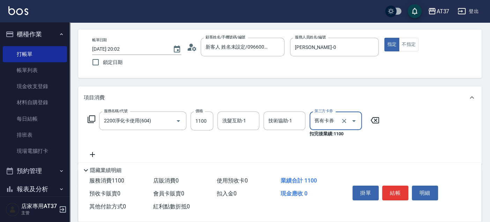
scroll to position [39, 0]
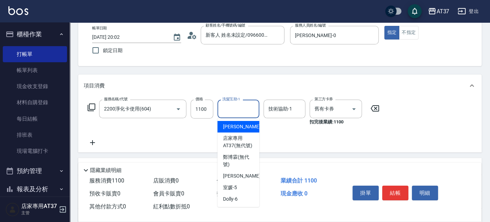
click at [231, 112] on input "洗髮互助-1" at bounding box center [238, 109] width 36 height 12
type input "5"
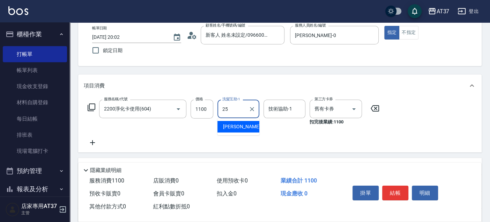
type input "子筠-25"
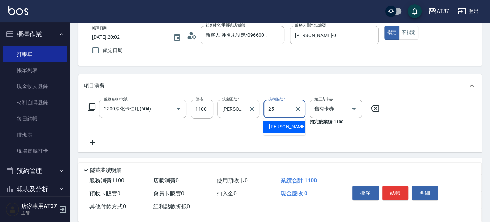
type input "子筠-25"
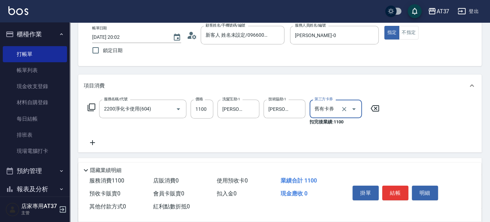
click at [94, 142] on icon at bounding box center [92, 142] width 17 height 8
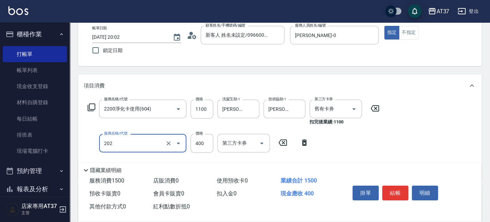
type input "A級單剪(202)"
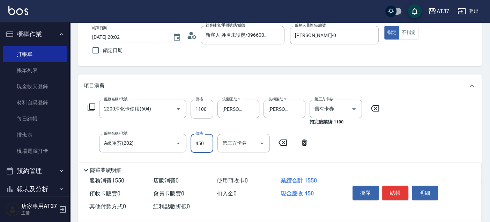
type input "450"
click at [398, 130] on div "服務名稱/代號 2200淨化卡使用(604) 服務名稱/代號 價格 1100 價格 洗髮互助-1 子筠-25 洗髮互助-1 技術協助-1 子筠-25 技術協助…" at bounding box center [279, 138] width 403 height 83
click at [404, 197] on button "結帳" at bounding box center [395, 192] width 26 height 15
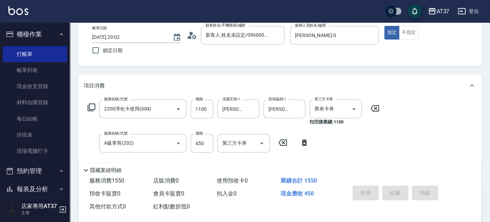
type input "2025/08/11 20:03"
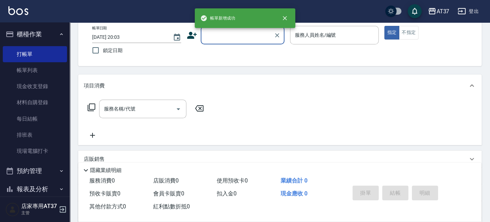
scroll to position [0, 0]
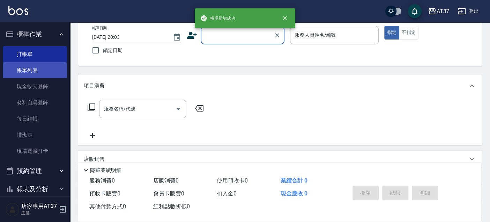
click at [50, 74] on link "帳單列表" at bounding box center [35, 70] width 64 height 16
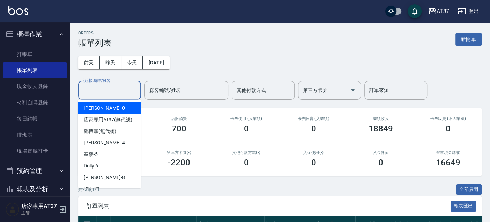
click at [111, 92] on input "設計師編號/姓名" at bounding box center [109, 90] width 57 height 12
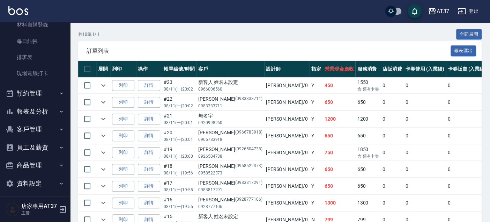
scroll to position [81, 0]
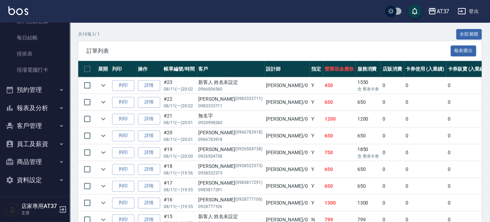
type input "NINA-0"
click at [49, 109] on button "報表及分析" at bounding box center [35, 108] width 64 height 18
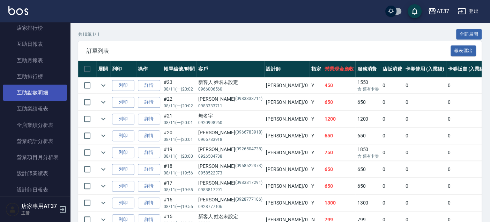
scroll to position [236, 0]
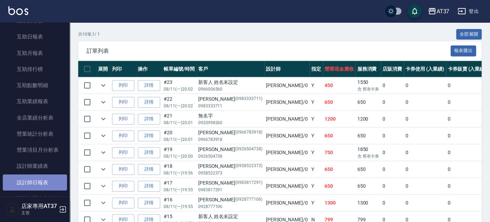
click at [47, 177] on link "設計師日報表" at bounding box center [35, 182] width 64 height 16
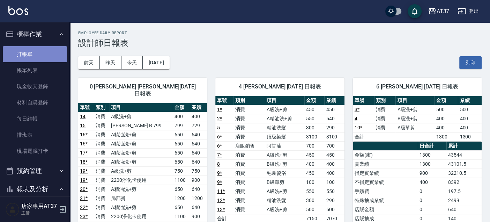
click at [49, 53] on link "打帳單" at bounding box center [35, 54] width 64 height 16
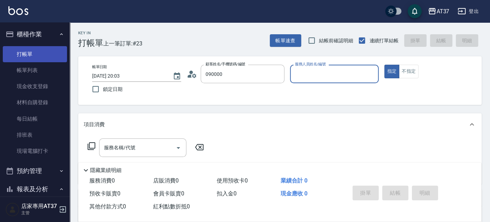
type input "新客人 姓名未設定/090000/null"
type input "6"
type button "true"
type input "Dolly-6"
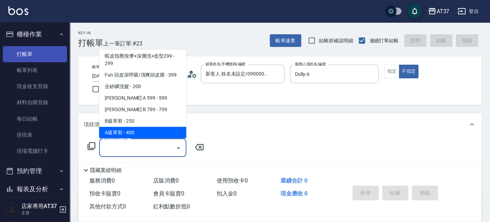
scroll to position [128, 0]
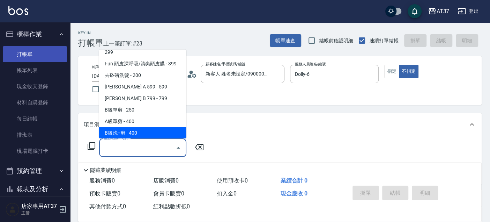
type input "B級洗+剪(203)"
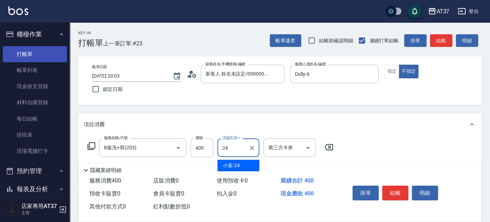
type input "小葉-24"
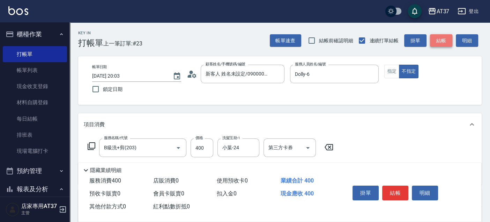
click at [434, 39] on button "結帳" at bounding box center [441, 40] width 22 height 13
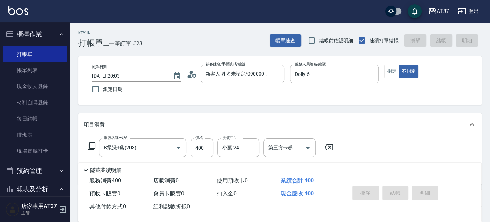
type input "2025/08/11 20:04"
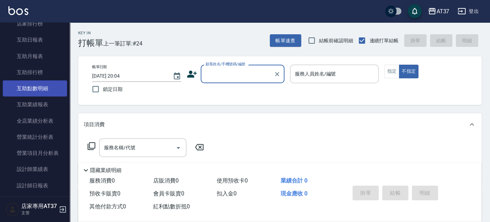
scroll to position [271, 0]
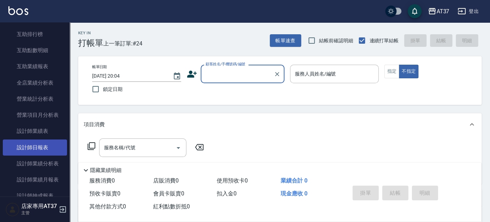
click at [41, 146] on link "設計師日報表" at bounding box center [35, 147] width 64 height 16
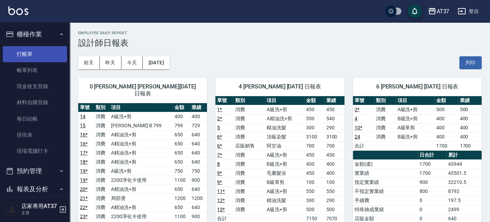
click at [22, 55] on link "打帳單" at bounding box center [35, 54] width 64 height 16
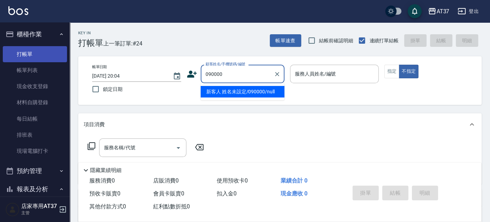
type input "新客人 姓名未設定/090000/null"
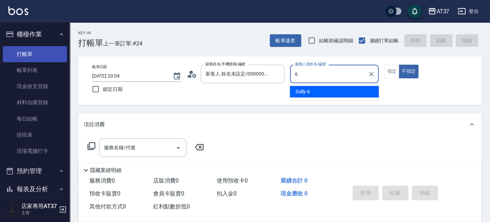
type input "6"
type button "false"
type input "Dolly-6"
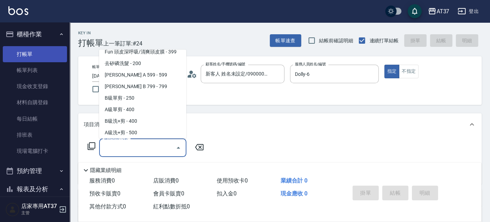
scroll to position [151, 0]
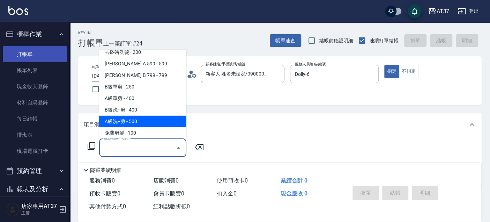
type input "A級洗+剪(204)"
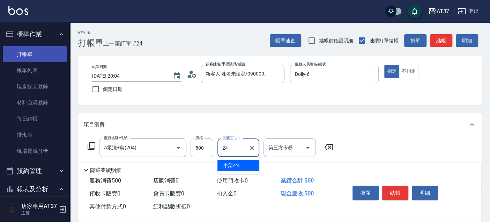
type input "小葉-24"
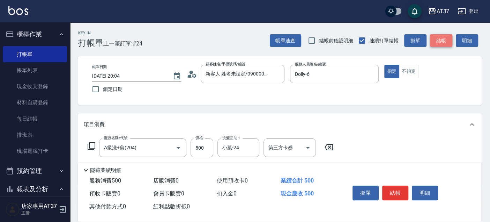
click at [431, 40] on button "結帳" at bounding box center [441, 40] width 22 height 13
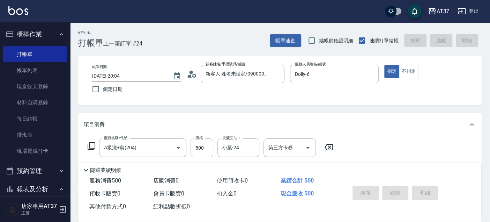
type input "2025/08/11 20:05"
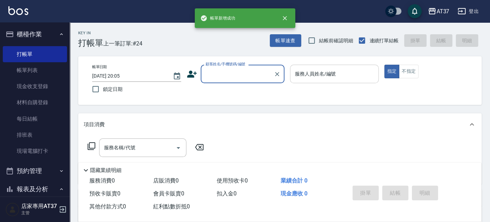
scroll to position [0, 0]
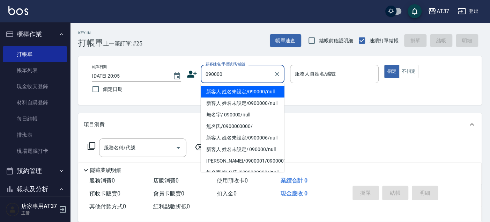
type input "090000"
type input "6"
type input "新客人 姓名未設定/090000/null"
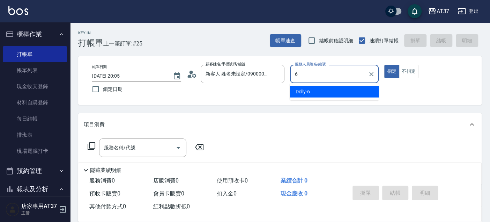
type input "6"
type button "true"
type input "Dolly-6"
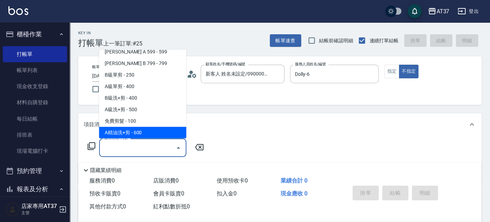
scroll to position [174, 0]
type input "B精油洗+剪(207)"
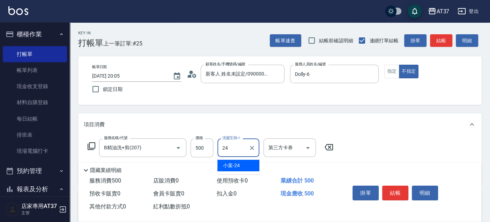
type input "小葉-24"
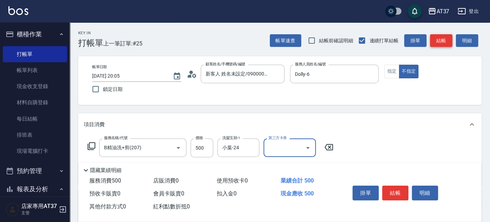
click at [447, 45] on button "結帳" at bounding box center [441, 40] width 22 height 13
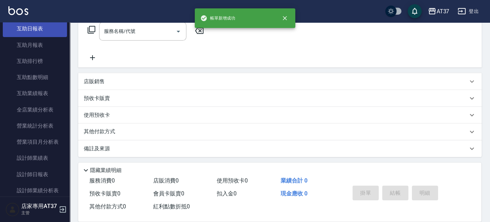
scroll to position [271, 0]
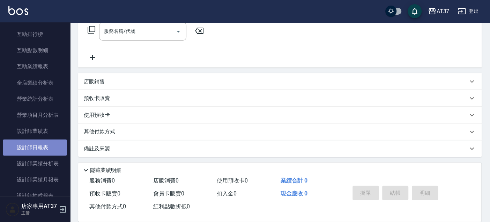
click at [39, 145] on link "設計師日報表" at bounding box center [35, 147] width 64 height 16
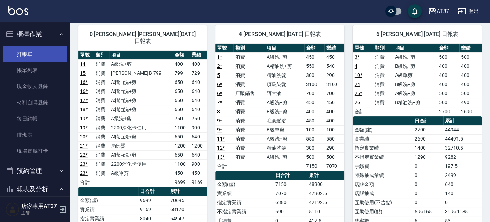
click at [20, 51] on link "打帳單" at bounding box center [35, 54] width 64 height 16
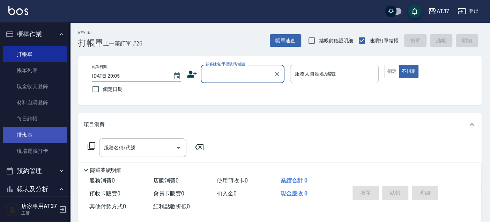
click at [22, 134] on link "排班表" at bounding box center [35, 135] width 64 height 16
